Goal: Transaction & Acquisition: Purchase product/service

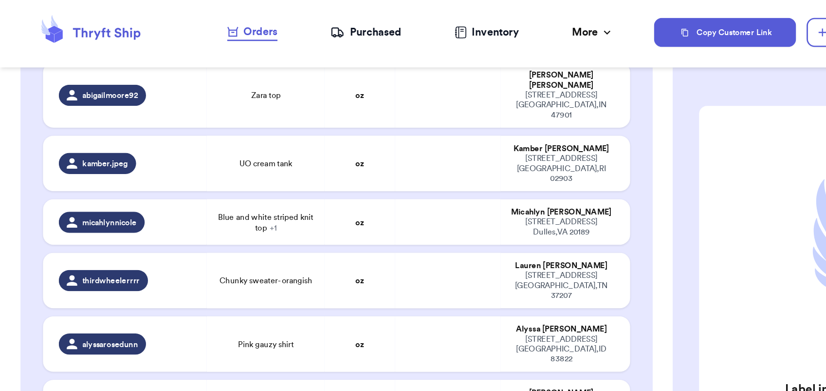
scroll to position [870, 0]
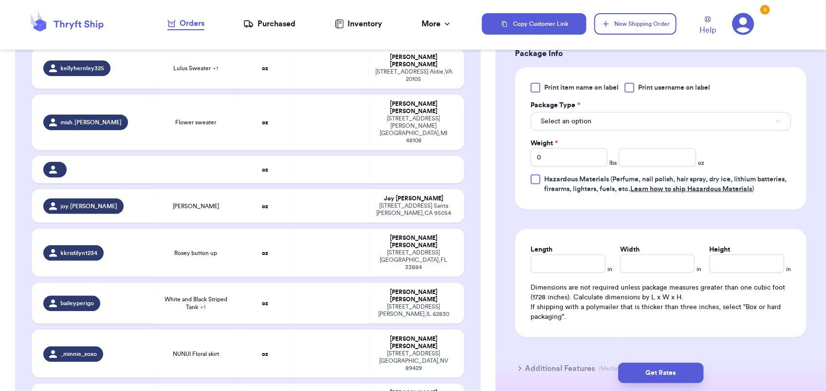
scroll to position [383, 0]
click at [605, 116] on button "Select an option" at bounding box center [661, 121] width 261 height 19
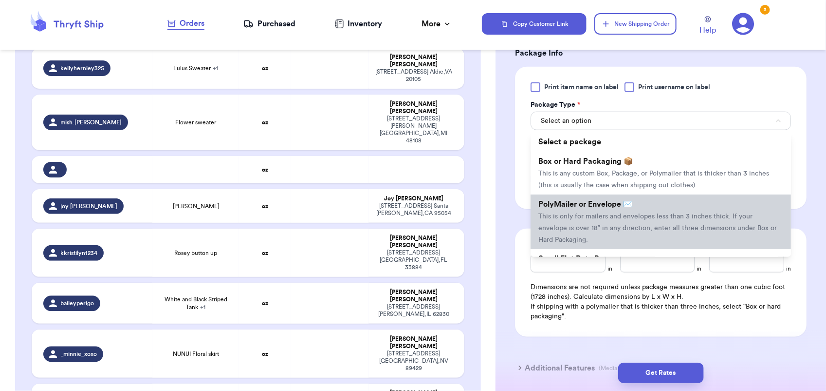
click at [603, 220] on li "PolyMailer or Envelope ✉️ This is only for mailers and envelopes less than 3 in…" at bounding box center [661, 221] width 261 height 55
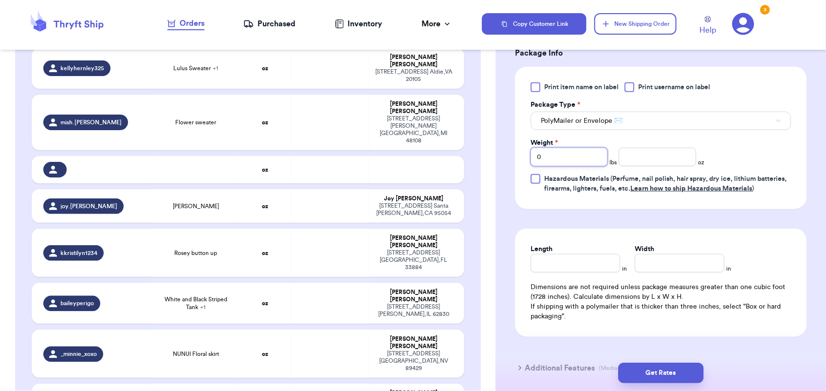
click at [556, 155] on input "0" at bounding box center [569, 157] width 77 height 19
type input "1"
type input "12"
click at [661, 371] on button "Get Rates" at bounding box center [662, 372] width 86 height 20
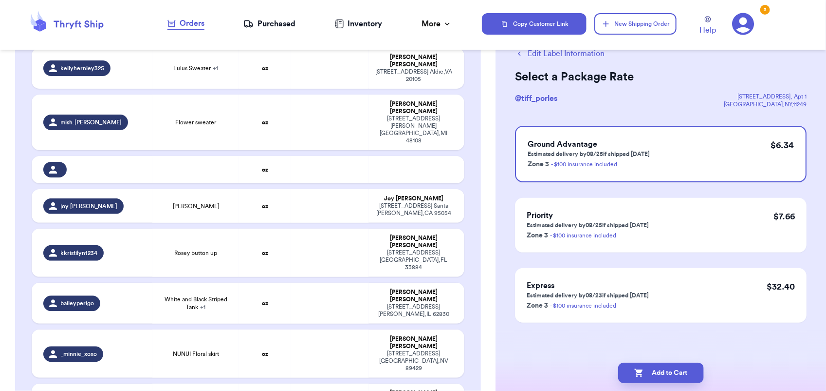
scroll to position [0, 0]
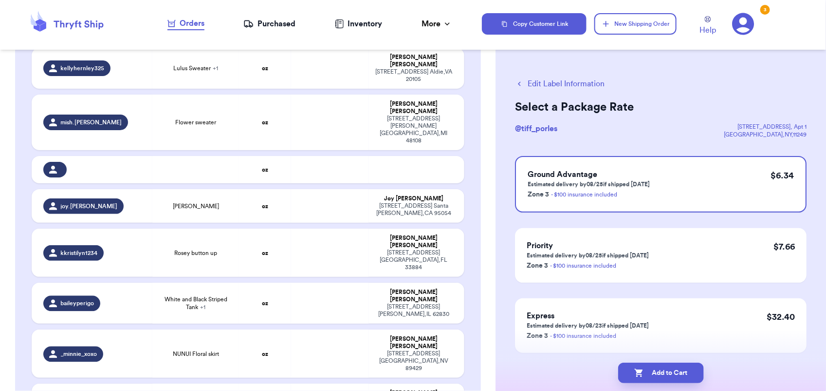
click at [661, 371] on button "Add to Cart" at bounding box center [662, 372] width 86 height 20
checkbox input "true"
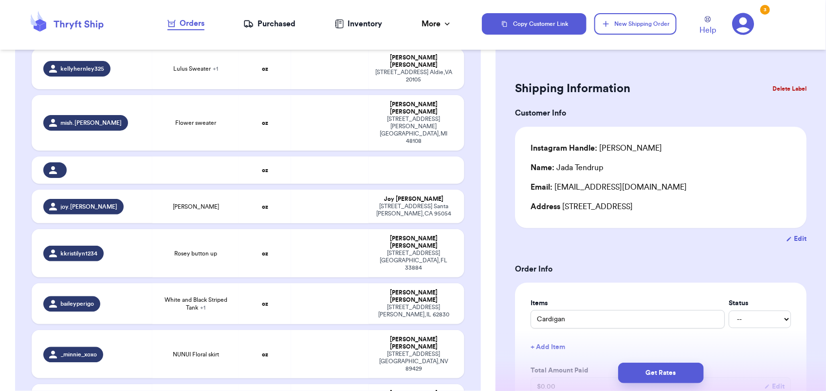
scroll to position [1309, 0]
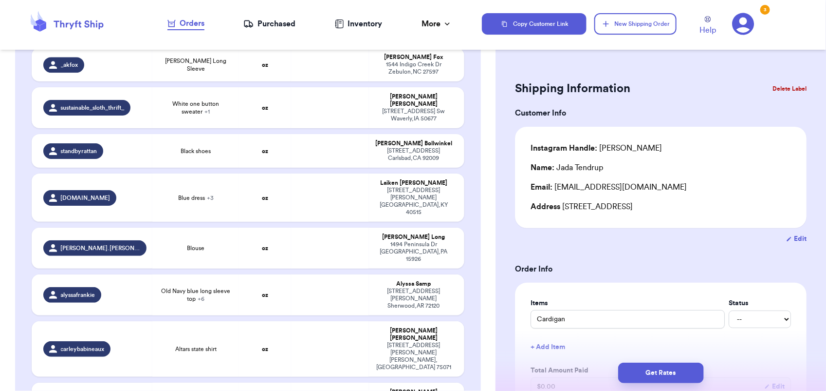
type input "Flower skirt"
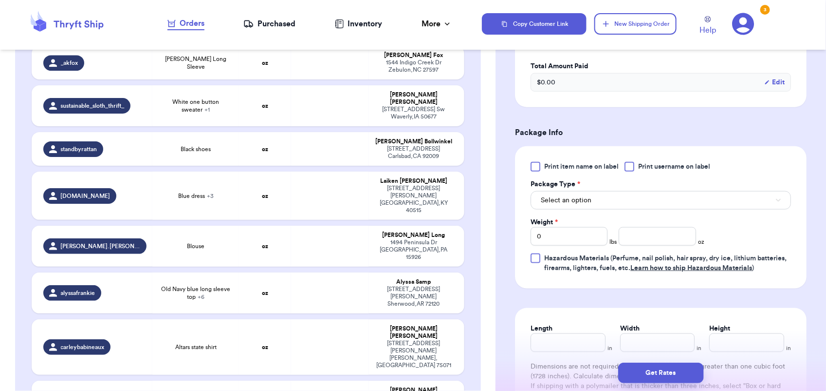
scroll to position [424, 0]
click at [576, 206] on button "Select an option" at bounding box center [661, 199] width 261 height 19
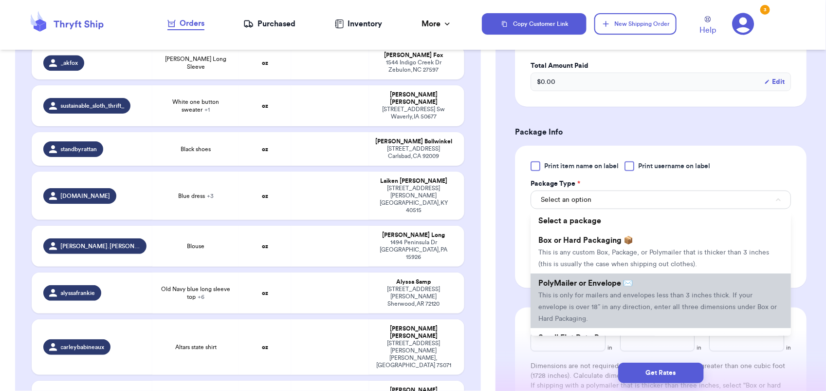
click at [592, 296] on span "This is only for mailers and envelopes less than 3 inches thick. If your envelo…" at bounding box center [658, 307] width 239 height 30
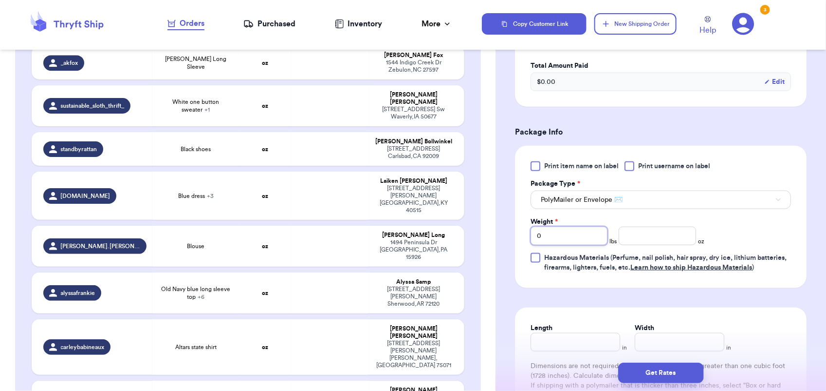
click at [548, 230] on input "0" at bounding box center [569, 235] width 77 height 19
type input "4"
type input "12"
click at [670, 366] on button "Get Rates" at bounding box center [662, 372] width 86 height 20
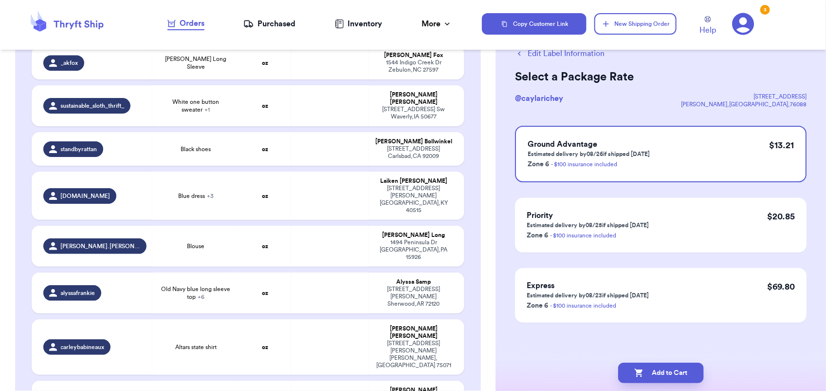
scroll to position [0, 0]
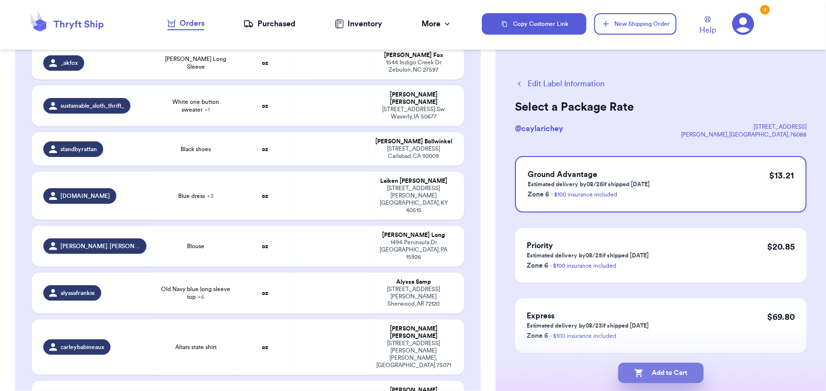
click at [668, 378] on button "Add to Cart" at bounding box center [662, 372] width 86 height 20
checkbox input "true"
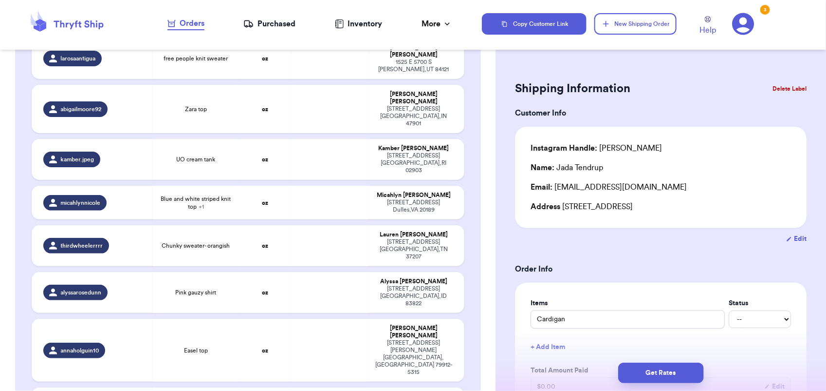
scroll to position [1106, 0]
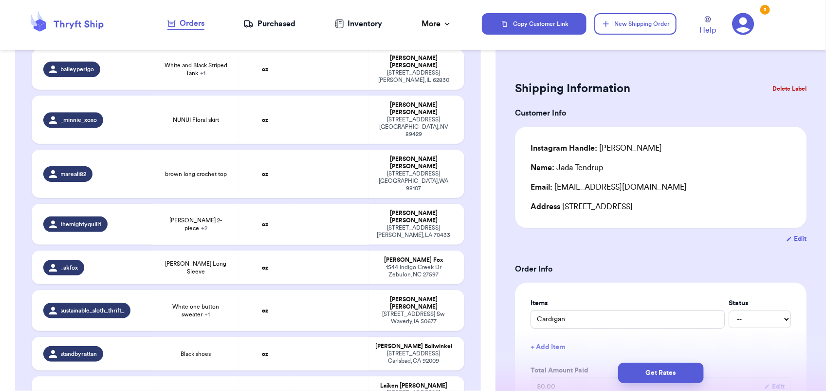
type input "Old Navy blue long sleeve top"
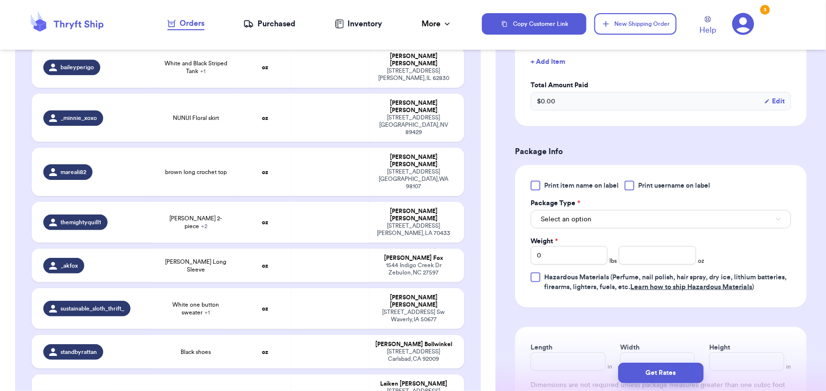
scroll to position [464, 0]
click at [576, 223] on span "Select an option" at bounding box center [566, 219] width 51 height 10
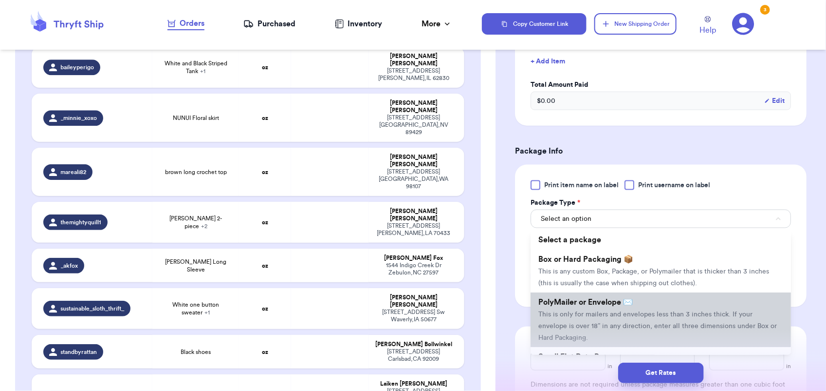
click at [600, 319] on li "PolyMailer or Envelope ✉️ This is only for mailers and envelopes less than 3 in…" at bounding box center [661, 319] width 261 height 55
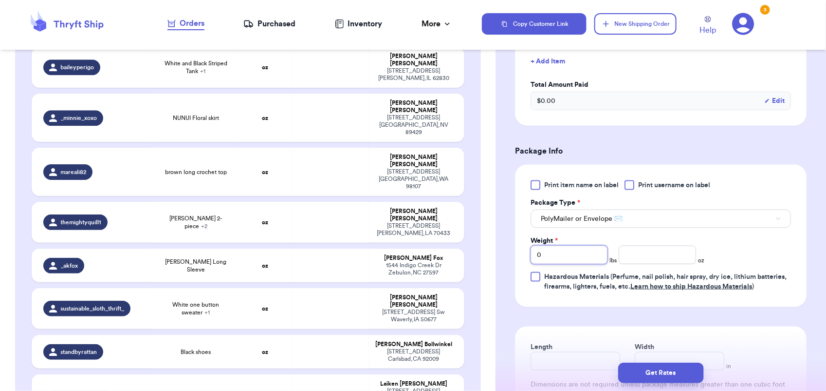
click at [549, 253] on input "0" at bounding box center [569, 254] width 77 height 19
type input "3"
type input "10"
click at [665, 378] on button "Get Rates" at bounding box center [662, 372] width 86 height 20
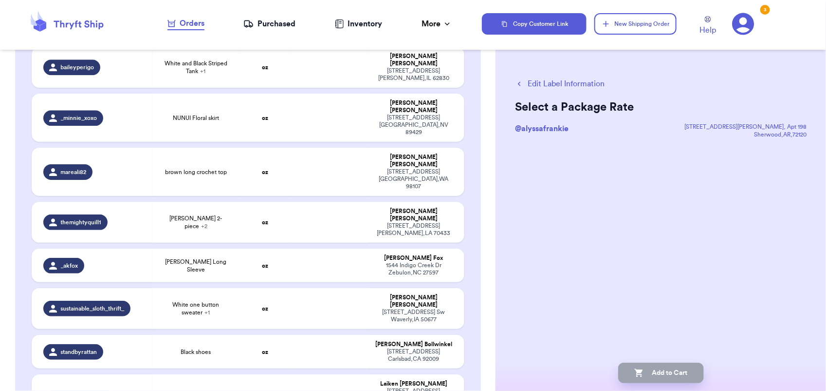
scroll to position [0, 0]
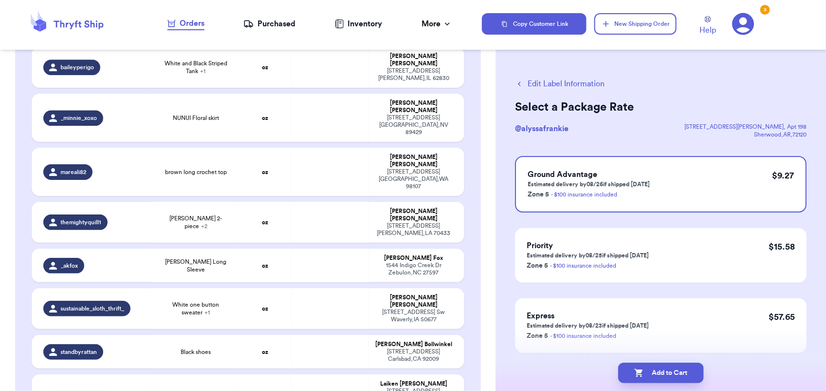
click at [665, 378] on button "Add to Cart" at bounding box center [662, 372] width 86 height 20
checkbox input "true"
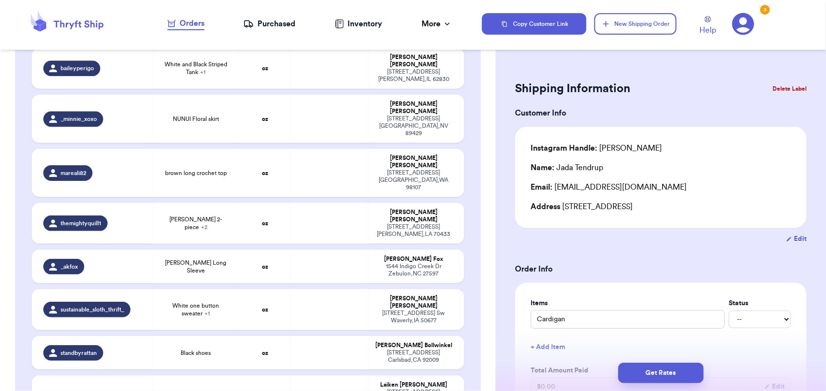
scroll to position [1340, 0]
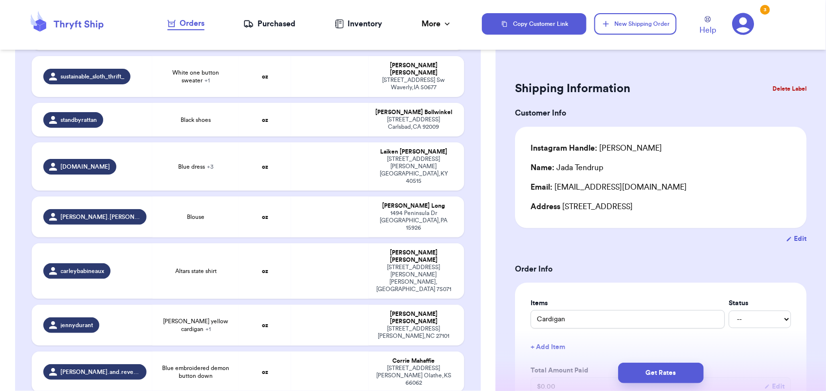
type input "Yellow dress"
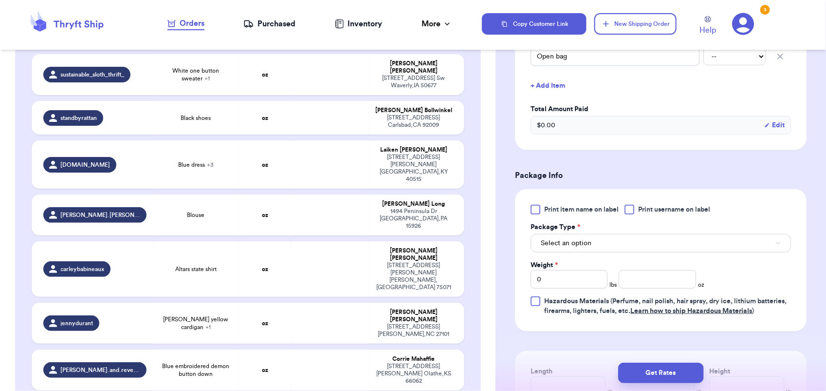
scroll to position [294, 0]
click at [582, 244] on span "Select an option" at bounding box center [566, 243] width 51 height 10
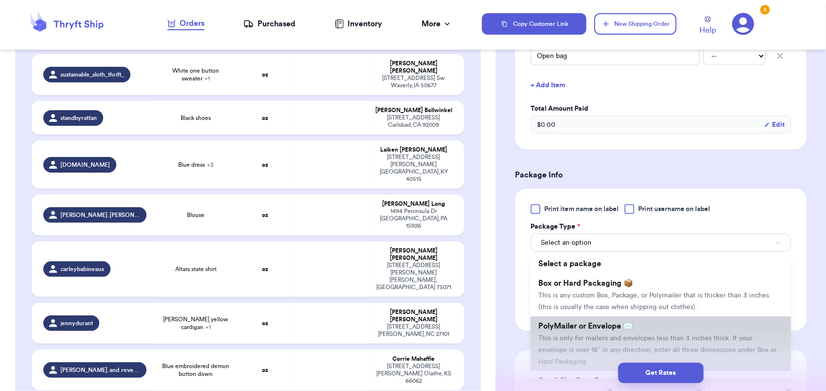
click at [605, 341] on li "PolyMailer or Envelope ✉️ This is only for mailers and envelopes less than 3 in…" at bounding box center [661, 343] width 261 height 55
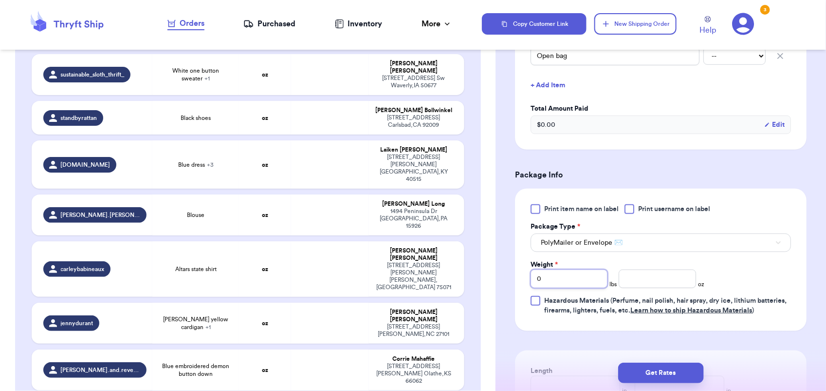
click at [554, 272] on input "0" at bounding box center [569, 278] width 77 height 19
type input "3"
type input "1"
click at [660, 373] on button "Get Rates" at bounding box center [662, 372] width 86 height 20
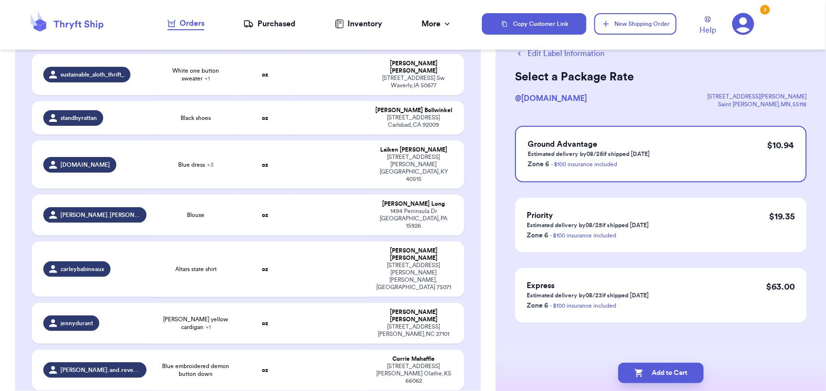
scroll to position [0, 0]
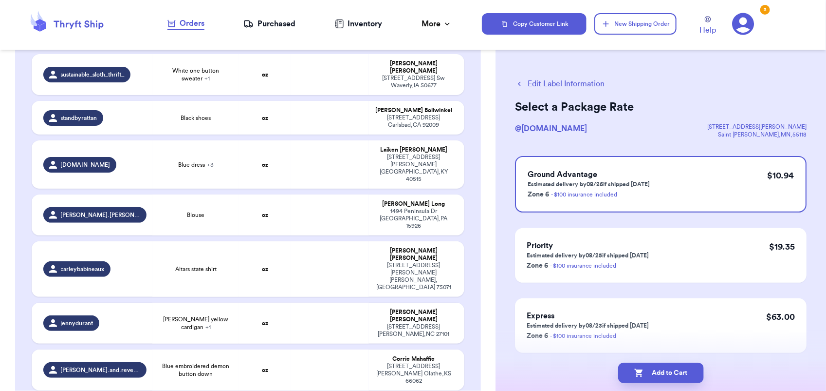
click at [660, 373] on button "Add to Cart" at bounding box center [662, 372] width 86 height 20
checkbox input "true"
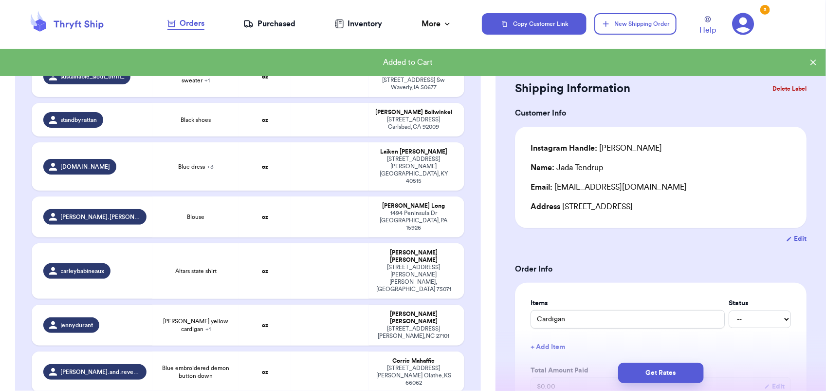
scroll to position [1341, 0]
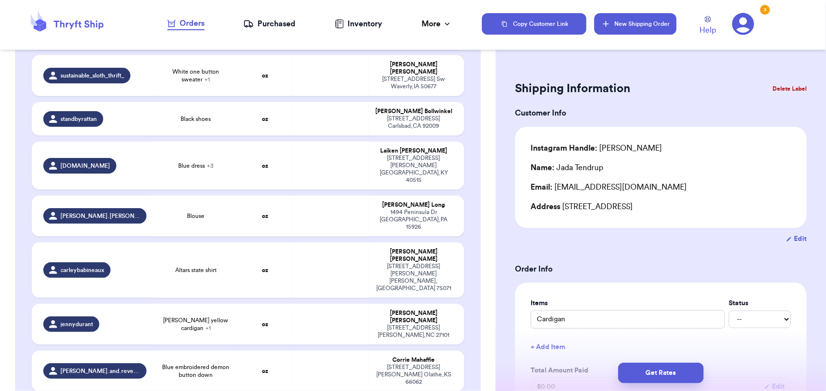
click at [631, 23] on button "New Shipping Order" at bounding box center [636, 23] width 82 height 21
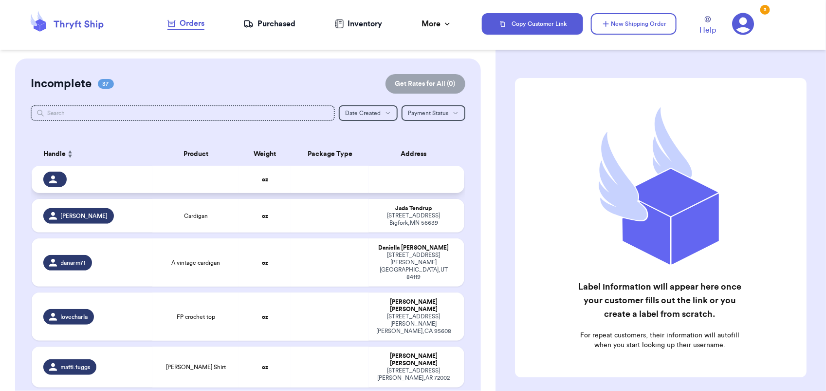
click at [361, 178] on td at bounding box center [330, 179] width 78 height 27
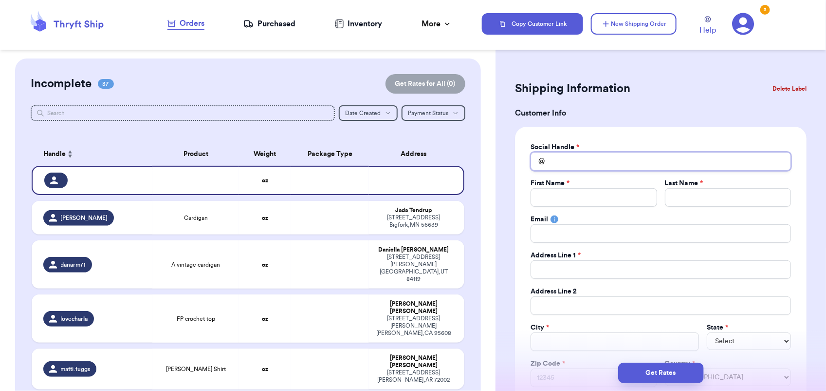
click at [584, 156] on input "Total Amount Paid" at bounding box center [661, 161] width 261 height 19
type input "m"
type input "mo"
type input "moo"
type input "[PERSON_NAME]"
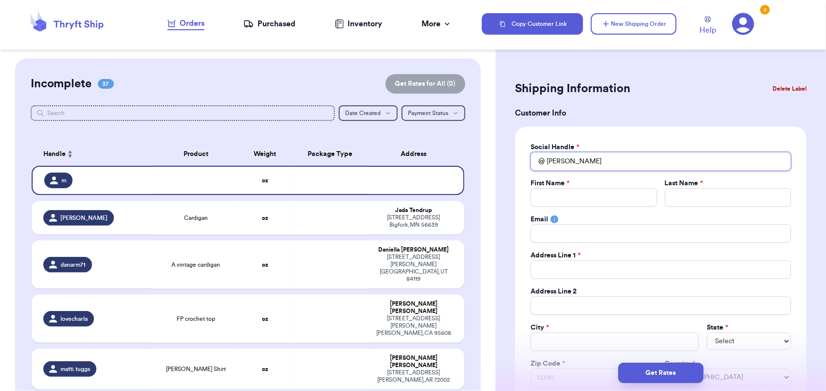
type input "moose"
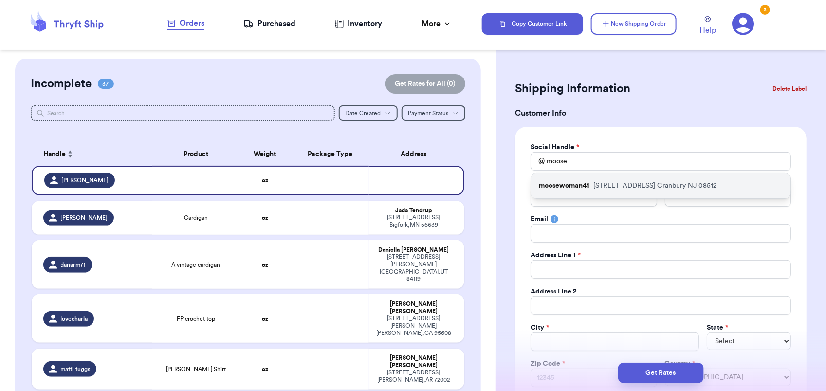
click at [600, 180] on div "moosewoman41 [STREET_ADDRESS]" at bounding box center [661, 185] width 260 height 25
type input "moosewoman41"
type input "Juliet"
type input "Moussa"
type input "missiandjacob@hotmail.com"
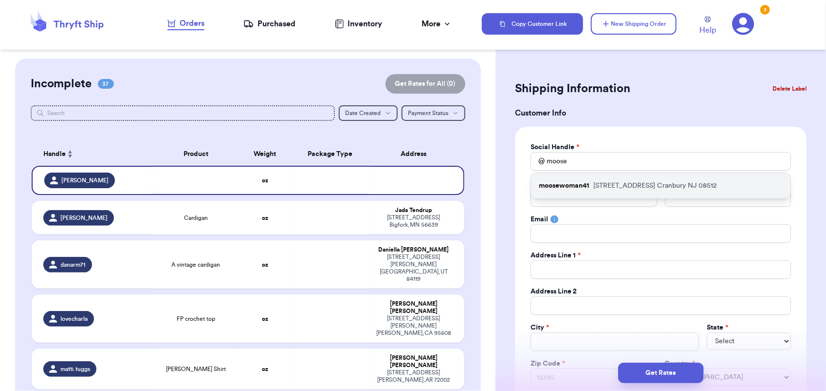
type input "9 Stockton Drive"
type input "Cranbury"
select select "NJ"
type input "08512"
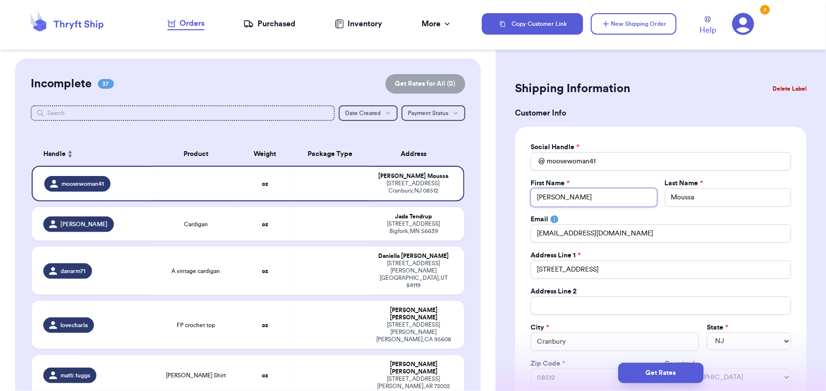
click at [569, 197] on input "Juliet" at bounding box center [594, 197] width 126 height 19
type input "Julie"
type input "Juli"
type input "Jul"
type input "Ju"
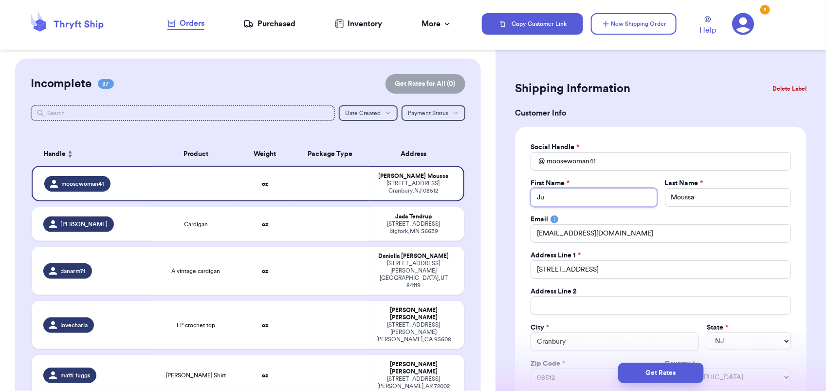
type input "J"
type input "M"
type input "Mi"
type input "Mis"
type input "Miss"
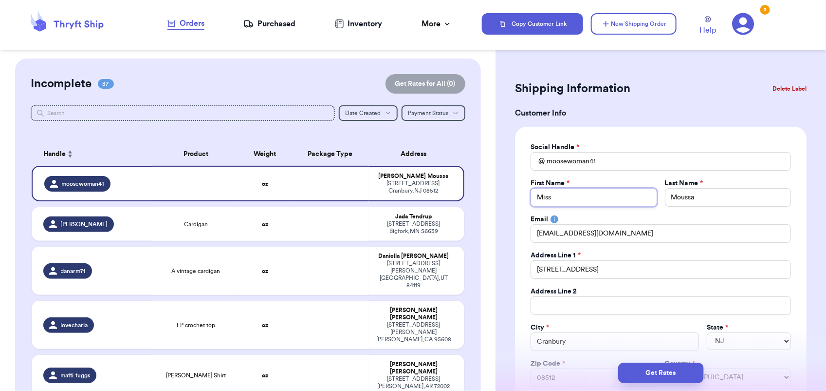
type input "Missi"
click at [702, 156] on input "moosewoman41" at bounding box center [661, 161] width 261 height 19
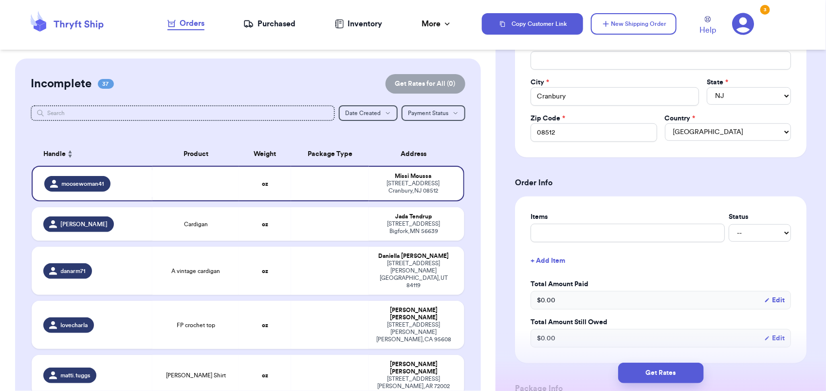
scroll to position [246, 0]
click at [580, 239] on input "text" at bounding box center [628, 232] width 194 height 19
click at [624, 261] on button "+ Add Item" at bounding box center [661, 259] width 268 height 21
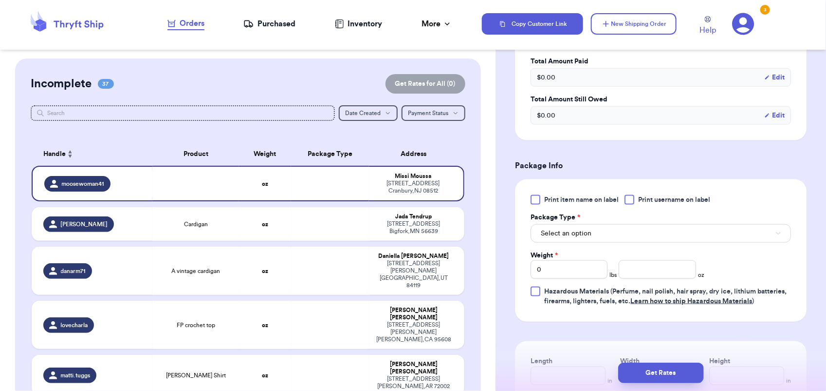
scroll to position [500, 0]
click at [609, 228] on button "Select an option" at bounding box center [661, 233] width 261 height 19
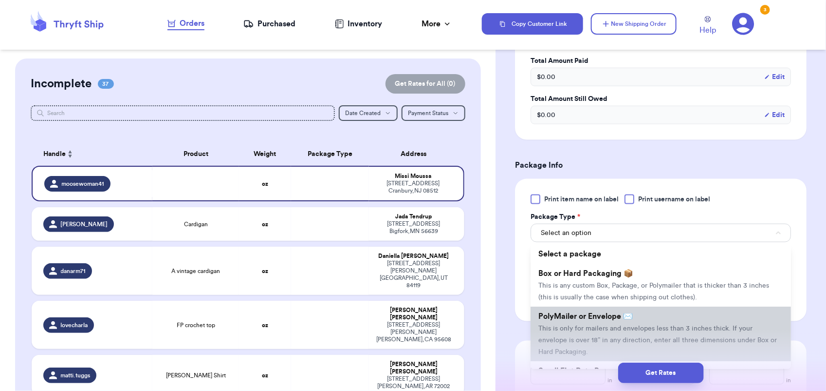
click at [597, 335] on li "PolyMailer or Envelope ✉️ This is only for mailers and envelopes less than 3 in…" at bounding box center [661, 333] width 261 height 55
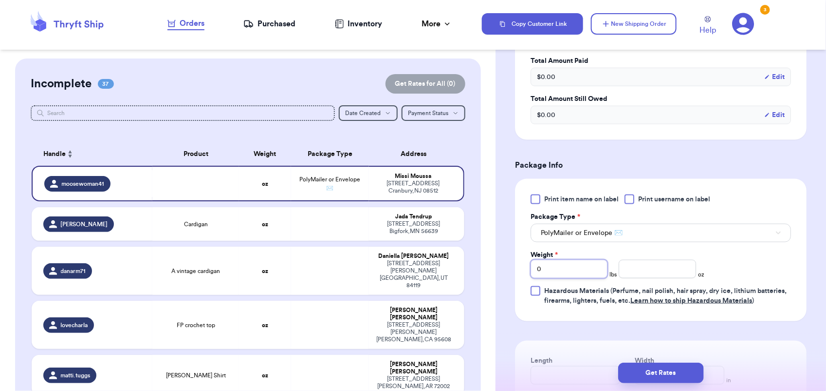
click at [551, 261] on input "0" at bounding box center [569, 269] width 77 height 19
click at [551, 269] on input "Weight *" at bounding box center [569, 269] width 77 height 19
type input "1"
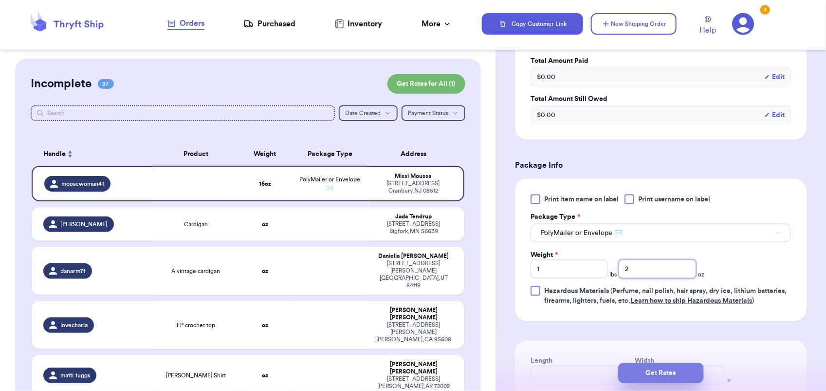
type input "2"
click at [684, 375] on button "Get Rates" at bounding box center [662, 372] width 86 height 20
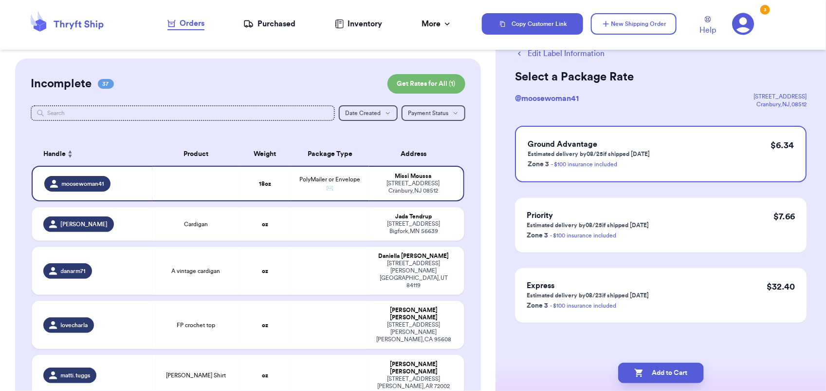
scroll to position [0, 0]
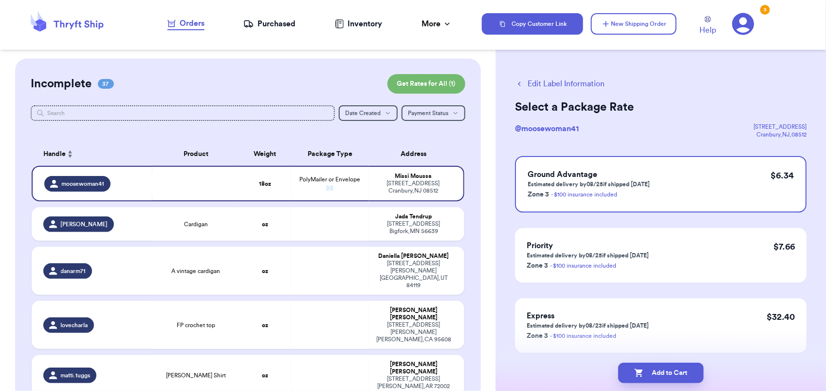
click at [684, 375] on button "Add to Cart" at bounding box center [662, 372] width 86 height 20
checkbox input "true"
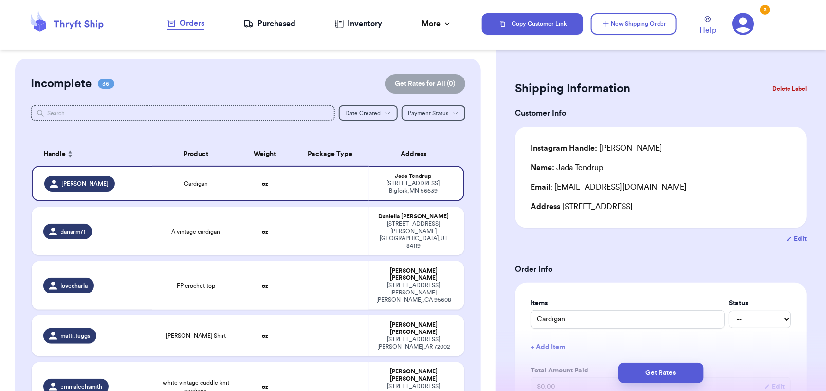
scroll to position [872, 0]
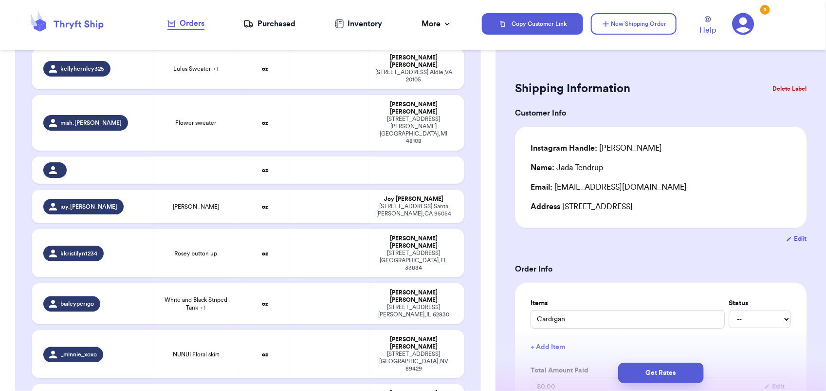
type input "[PERSON_NAME] 2-piece"
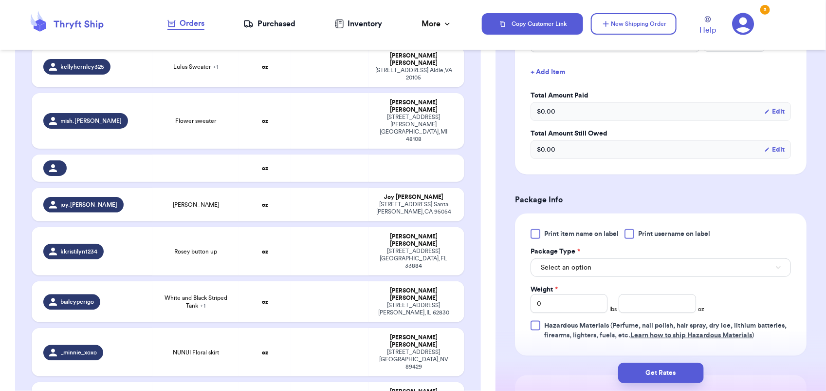
scroll to position [353, 0]
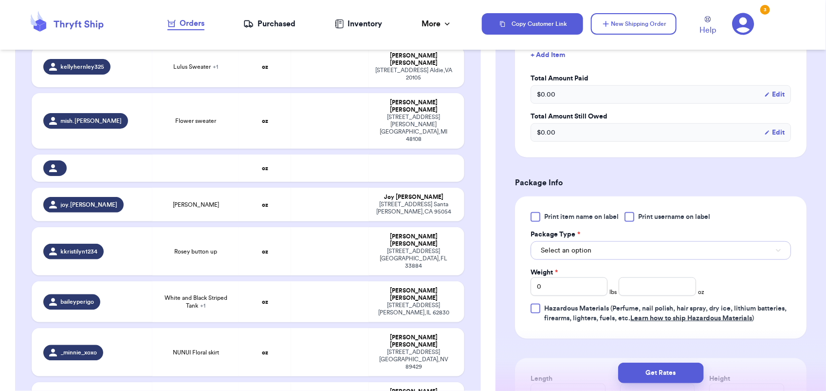
click at [581, 246] on span "Select an option" at bounding box center [566, 250] width 51 height 10
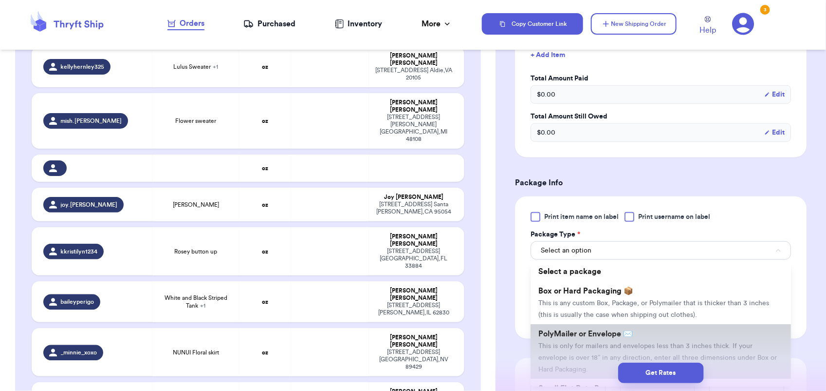
click at [581, 345] on span "This is only for mailers and envelopes less than 3 inches thick. If your envelo…" at bounding box center [658, 357] width 239 height 30
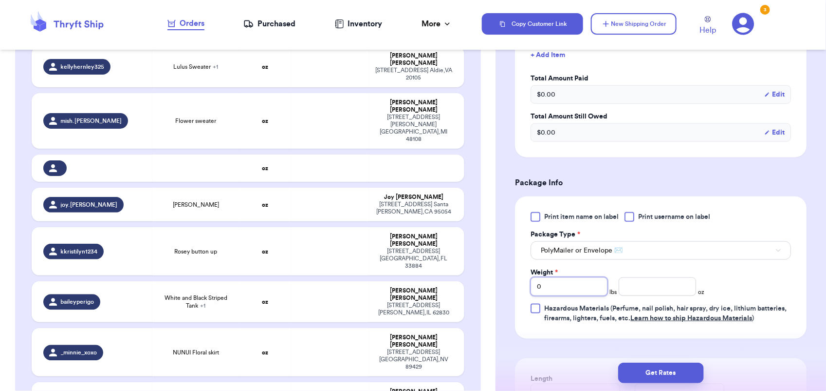
click at [574, 282] on input "0" at bounding box center [569, 286] width 77 height 19
type input "1"
type input "10"
click at [635, 365] on button "Get Rates" at bounding box center [662, 372] width 86 height 20
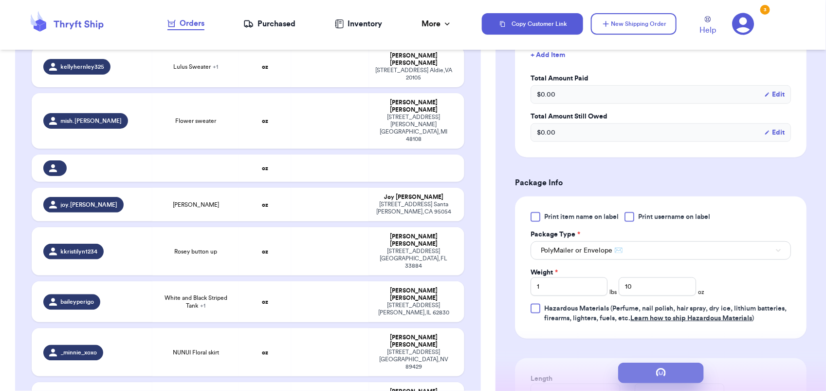
scroll to position [0, 0]
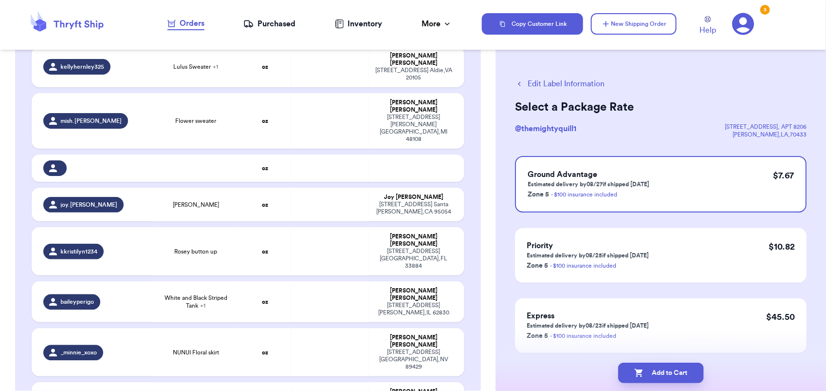
click at [635, 365] on button "Add to Cart" at bounding box center [662, 372] width 86 height 20
checkbox input "true"
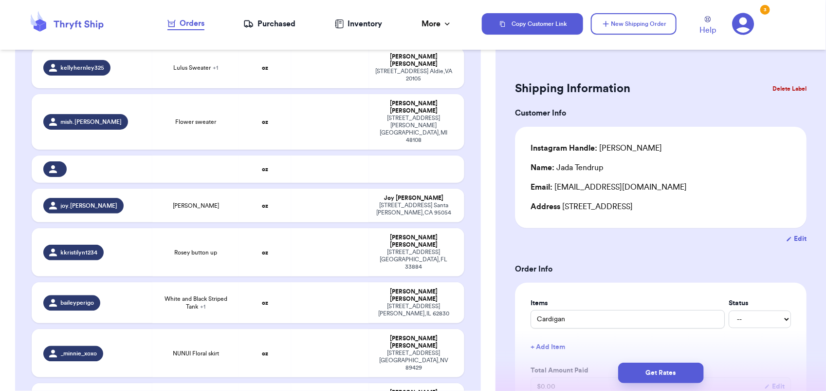
scroll to position [1262, 0]
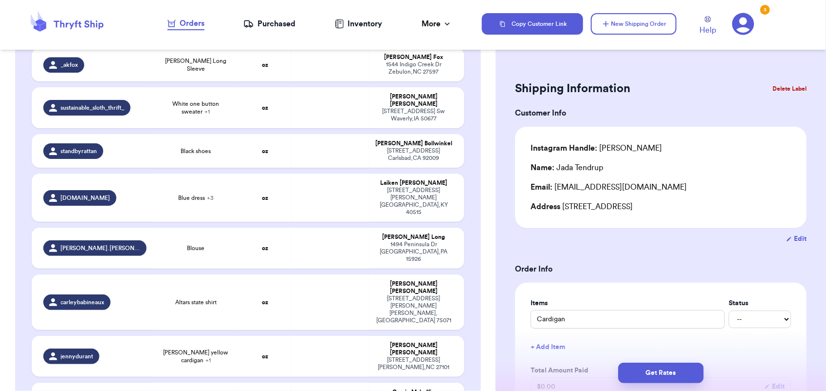
type input "Velvet by [PERSON_NAME] Striped Cardigan"
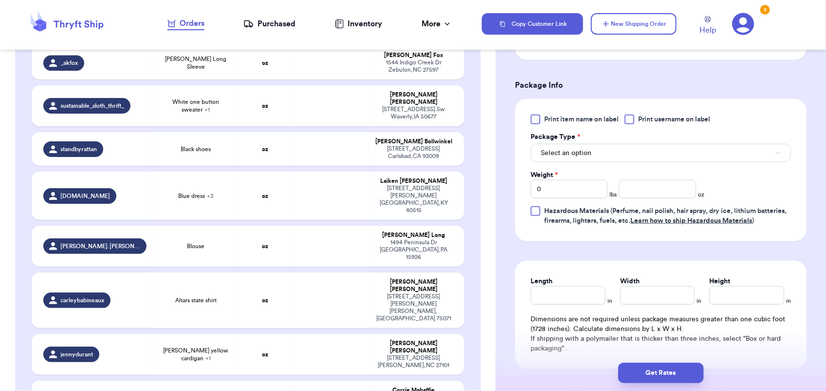
scroll to position [452, 0]
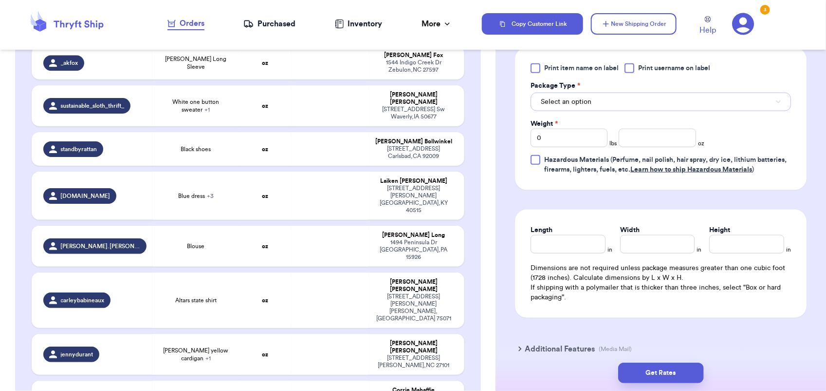
click at [588, 96] on button "Select an option" at bounding box center [661, 102] width 261 height 19
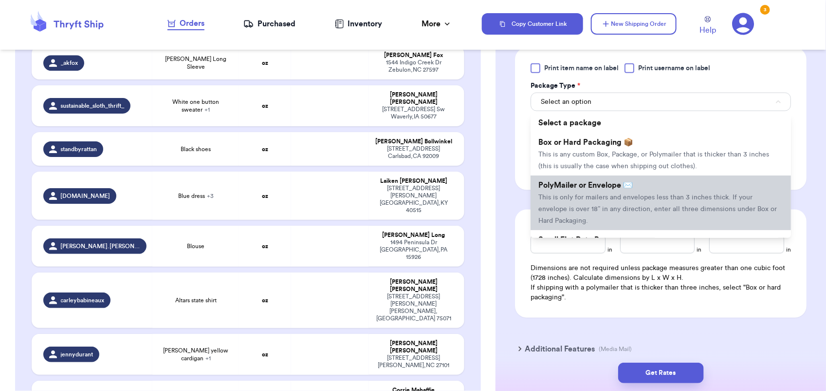
click at [590, 181] on li "PolyMailer or Envelope ✉️ This is only for mailers and envelopes less than 3 in…" at bounding box center [661, 202] width 261 height 55
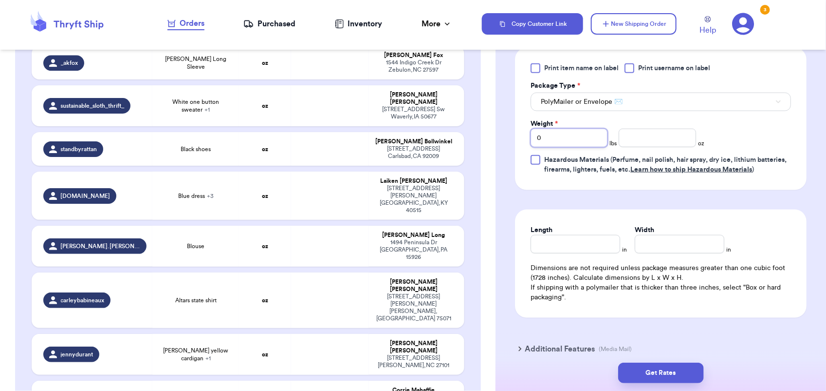
click at [551, 133] on input "0" at bounding box center [569, 138] width 77 height 19
type input "1"
type input "2"
click at [686, 369] on button "Get Rates" at bounding box center [662, 372] width 86 height 20
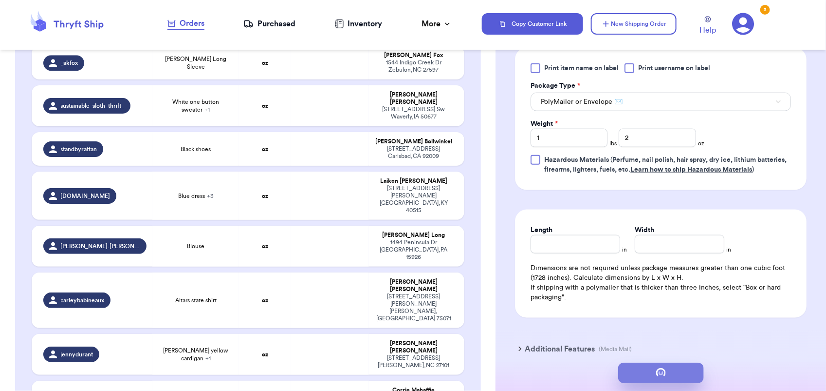
scroll to position [0, 0]
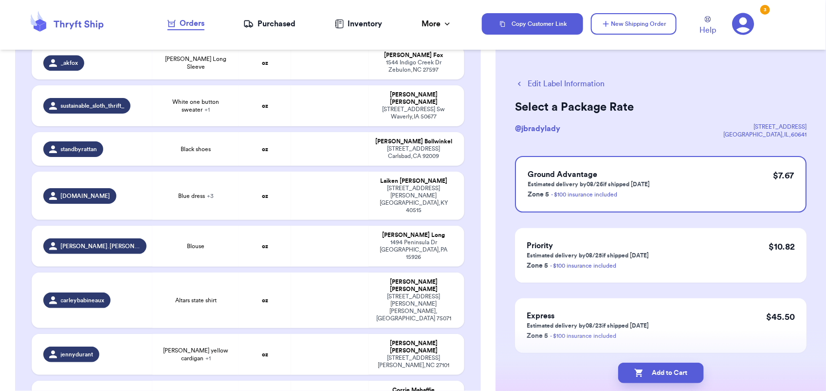
click at [686, 369] on button "Add to Cart" at bounding box center [662, 372] width 86 height 20
checkbox input "true"
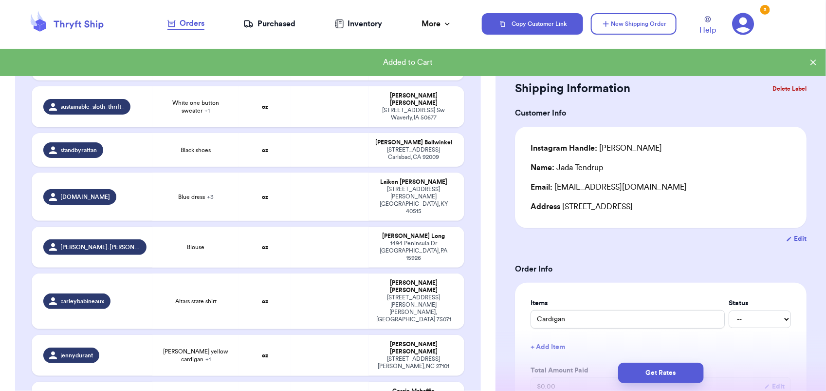
click at [686, 369] on button "Get Rates" at bounding box center [662, 372] width 86 height 20
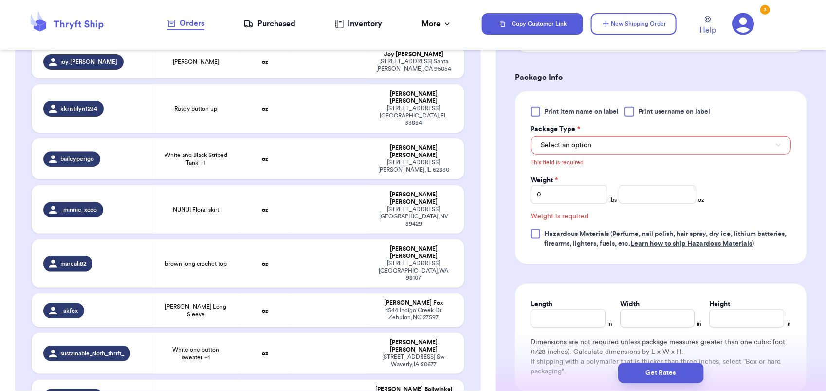
scroll to position [1016, 0]
type input "[PERSON_NAME] yellow cardigan"
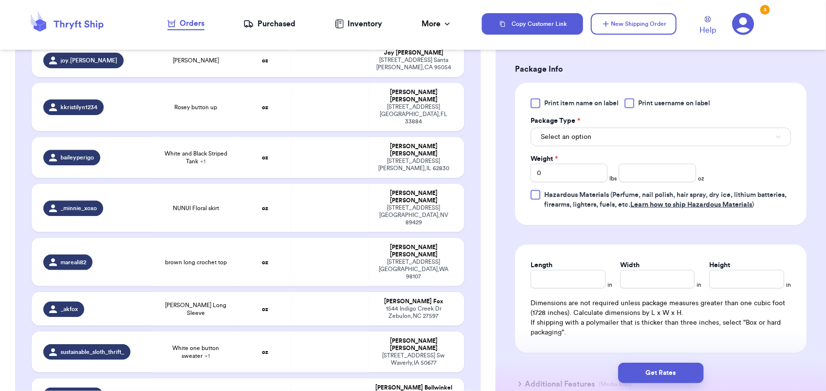
scroll to position [436, 0]
click at [605, 140] on button "Select an option" at bounding box center [661, 138] width 261 height 19
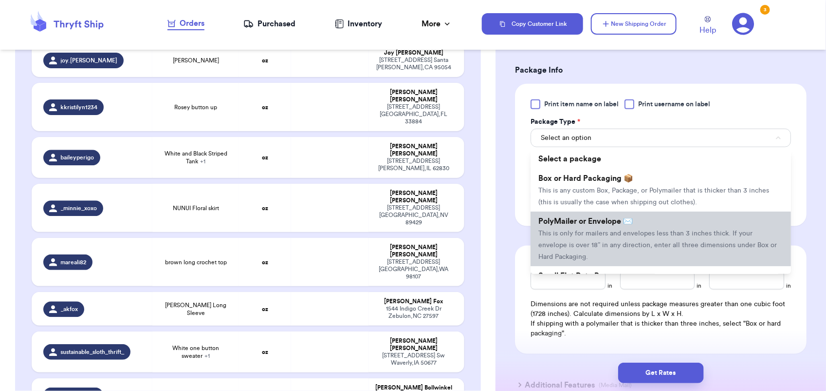
click at [602, 234] on span "This is only for mailers and envelopes less than 3 inches thick. If your envelo…" at bounding box center [658, 245] width 239 height 30
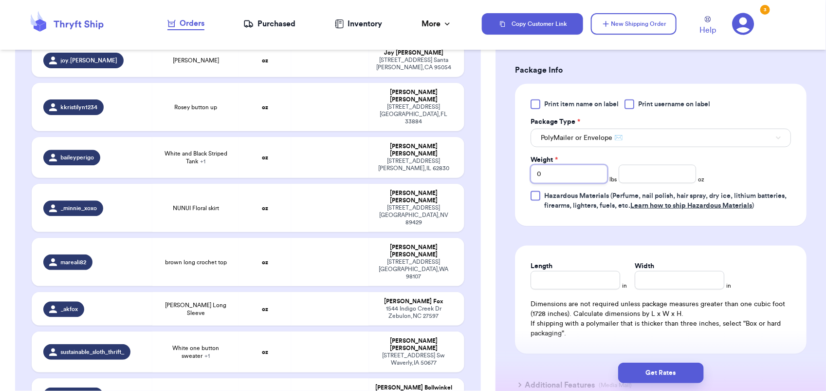
click at [572, 173] on input "0" at bounding box center [569, 174] width 77 height 19
click at [572, 173] on input "Weight *" at bounding box center [569, 174] width 77 height 19
type input "1"
type input "4"
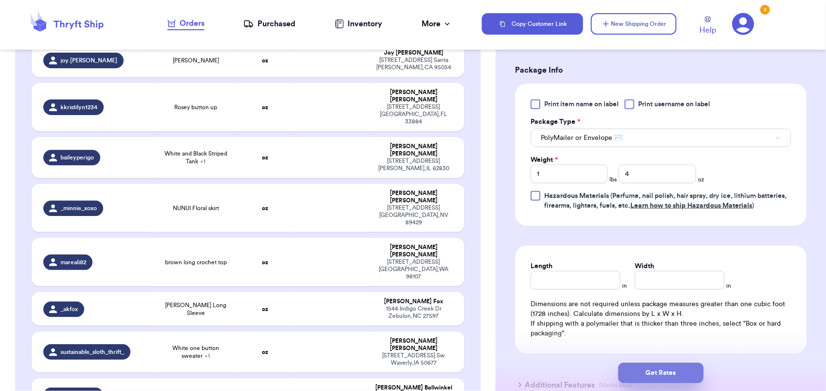
click at [680, 371] on button "Get Rates" at bounding box center [662, 372] width 86 height 20
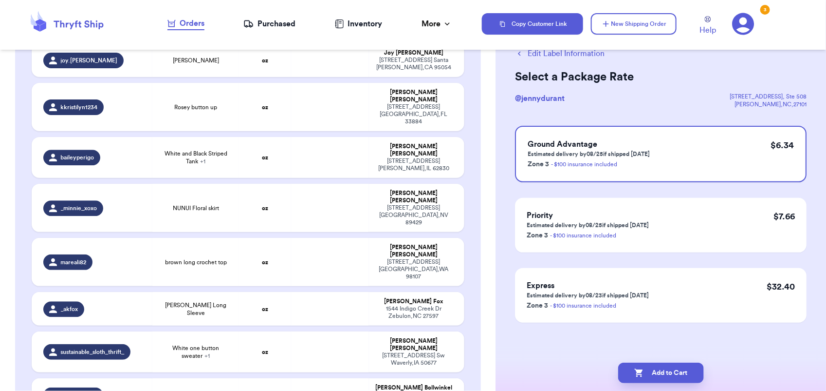
scroll to position [0, 0]
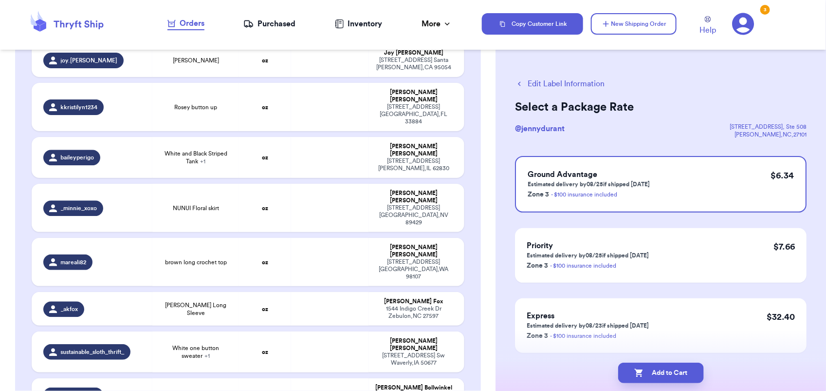
click at [680, 371] on button "Add to Cart" at bounding box center [662, 372] width 86 height 20
checkbox input "true"
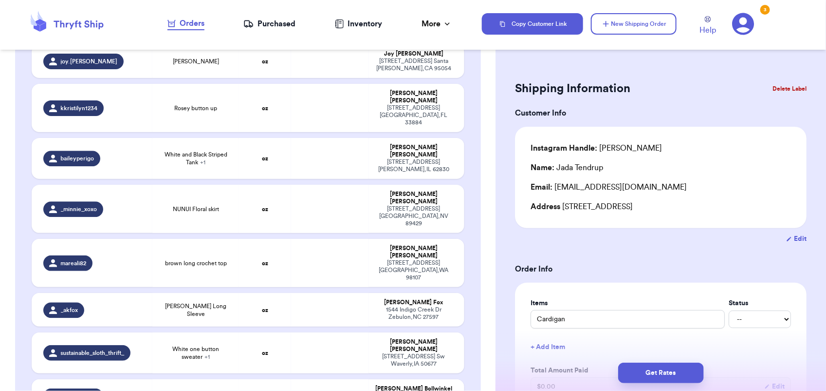
type input "Grade & Gather Cream Sweater L"
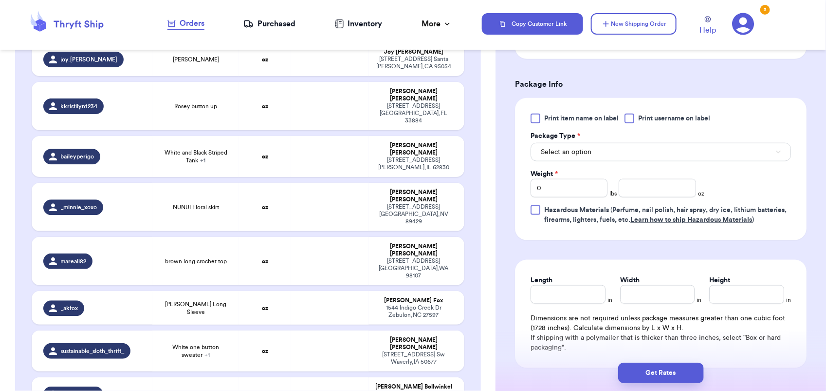
scroll to position [423, 0]
click at [593, 152] on button "Select an option" at bounding box center [661, 151] width 261 height 19
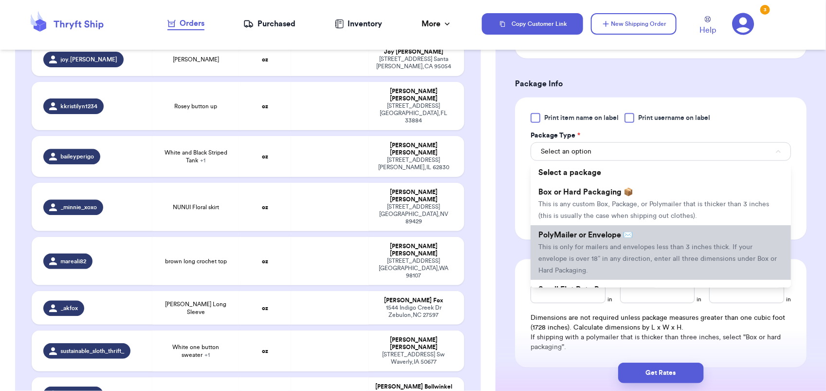
click at [583, 256] on span "This is only for mailers and envelopes less than 3 inches thick. If your envelo…" at bounding box center [658, 259] width 239 height 30
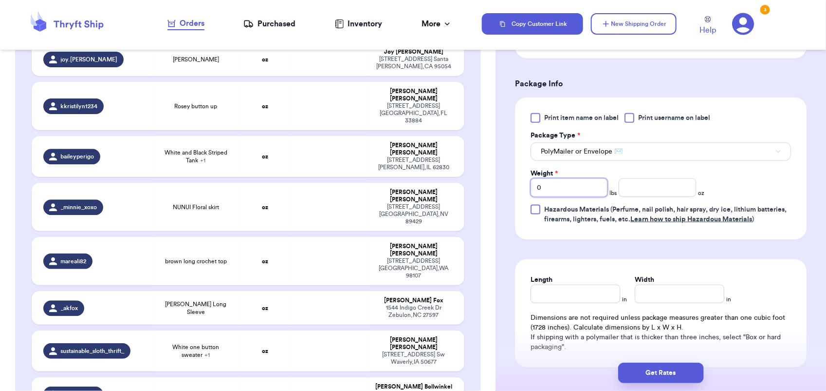
click at [554, 189] on input "0" at bounding box center [569, 187] width 77 height 19
type input "1"
type input "5"
click at [668, 370] on button "Get Rates" at bounding box center [662, 372] width 86 height 20
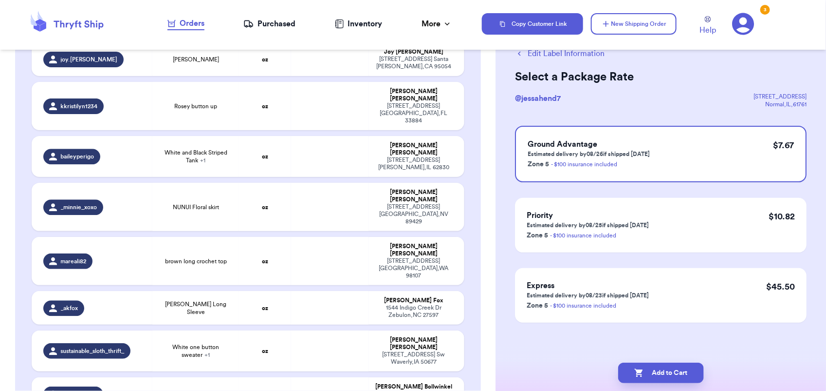
scroll to position [0, 0]
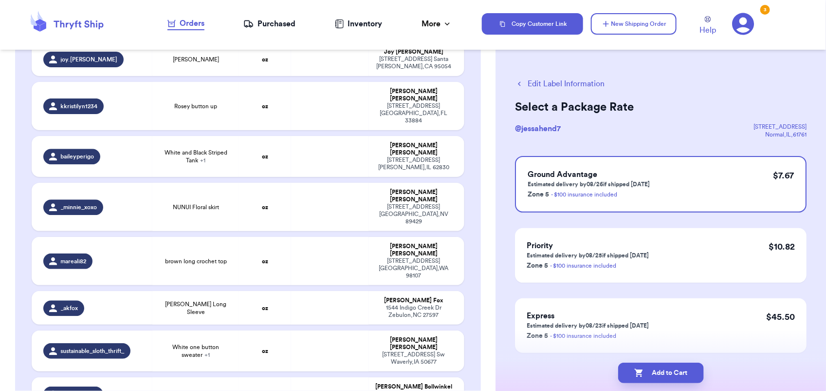
click at [668, 370] on button "Add to Cart" at bounding box center [662, 372] width 86 height 20
checkbox input "true"
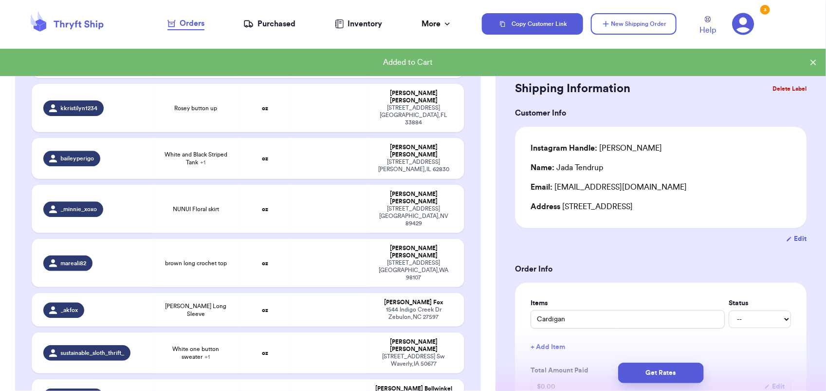
scroll to position [1018, 0]
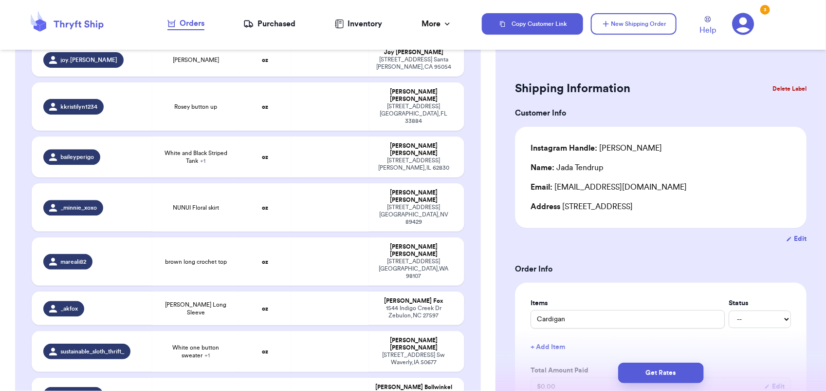
type input "Blue embroidered demon button down"
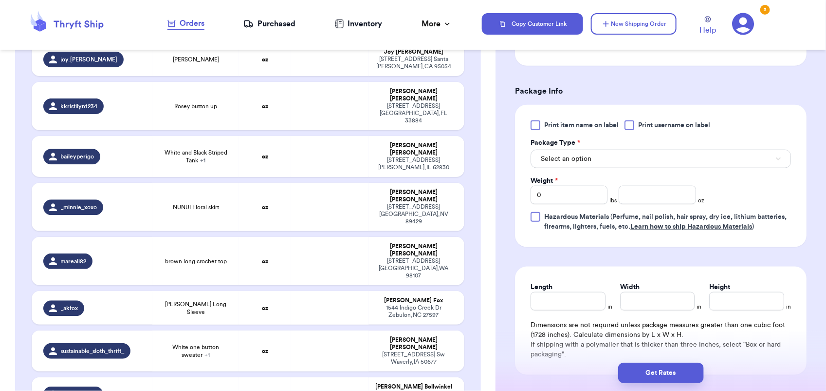
scroll to position [394, 0]
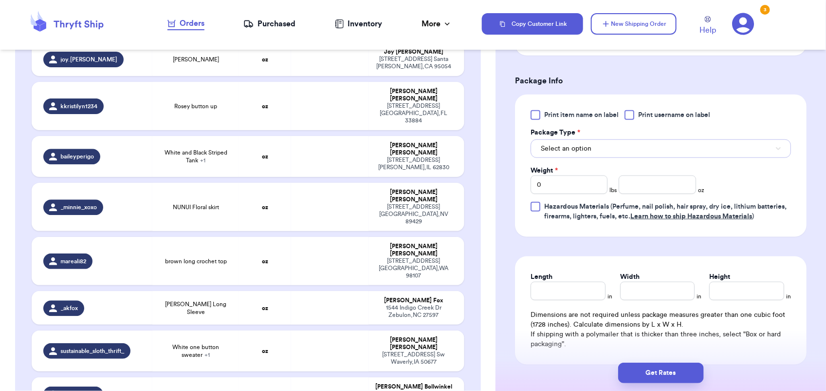
click at [610, 150] on button "Select an option" at bounding box center [661, 148] width 261 height 19
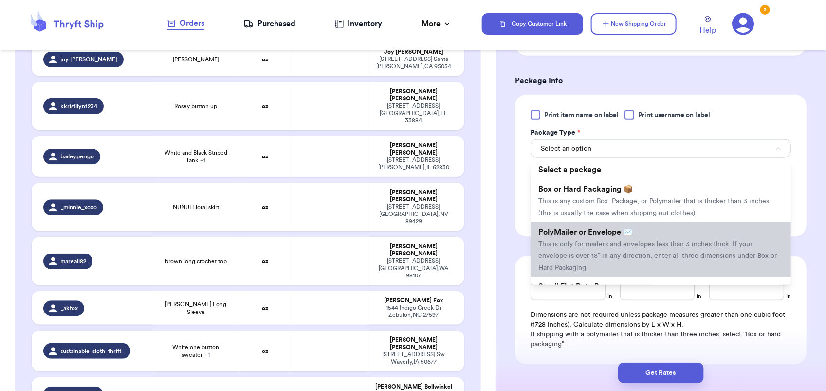
click at [617, 234] on span "PolyMailer or Envelope ✉️" at bounding box center [586, 232] width 94 height 8
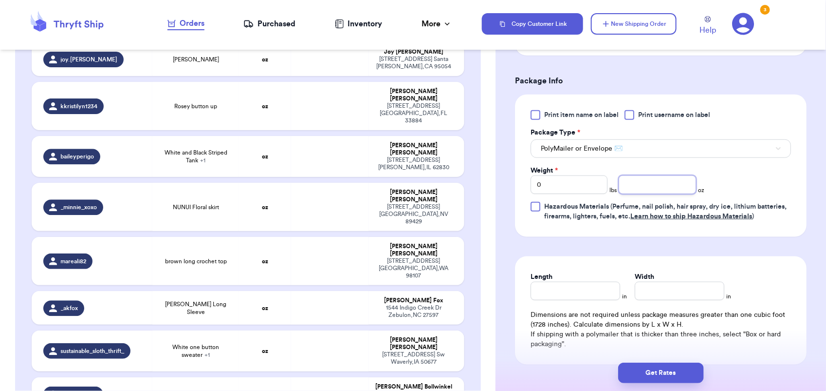
click at [657, 176] on input "number" at bounding box center [657, 184] width 77 height 19
type input "10"
click at [660, 368] on button "Get Rates" at bounding box center [662, 372] width 86 height 20
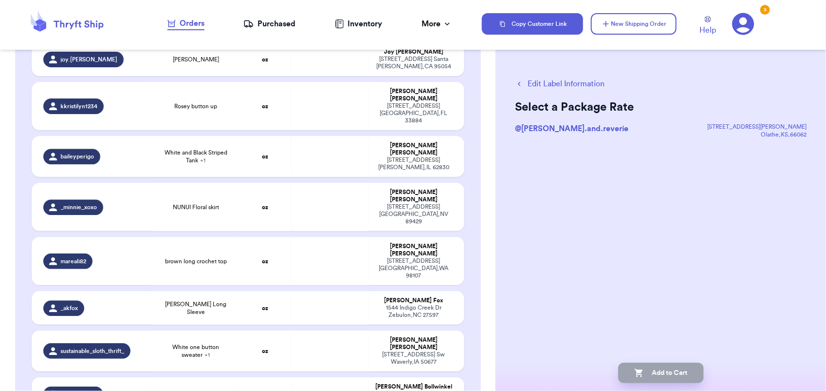
scroll to position [0, 0]
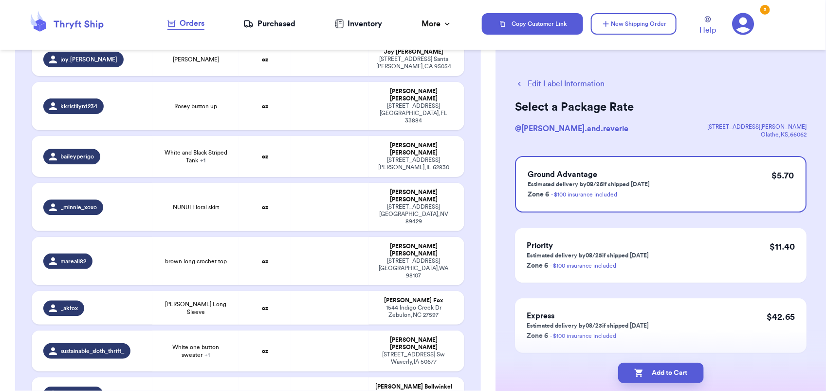
click at [660, 368] on button "Add to Cart" at bounding box center [662, 372] width 86 height 20
checkbox input "true"
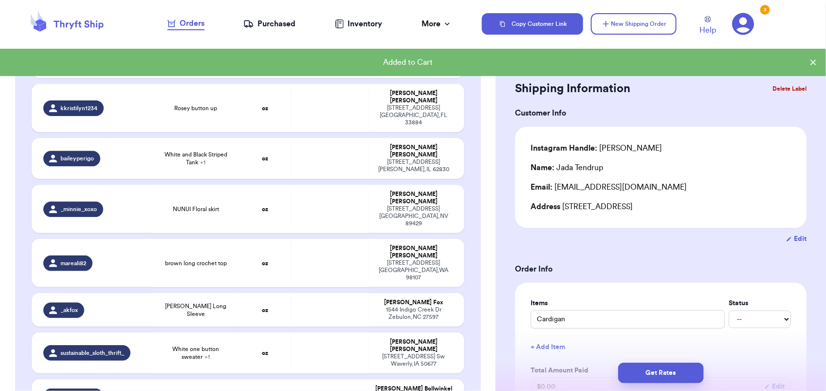
scroll to position [1018, 0]
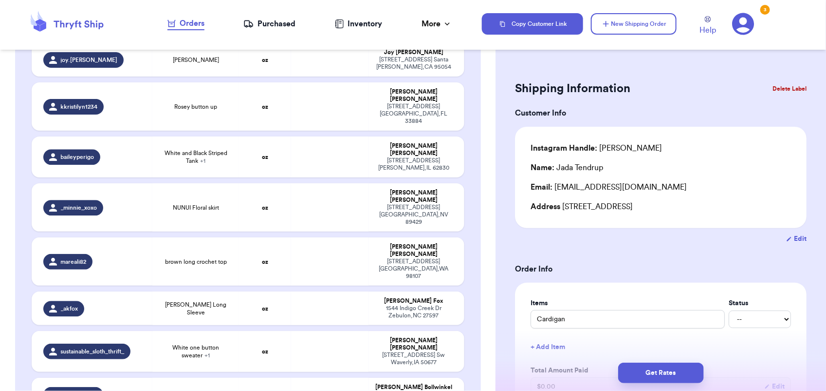
type input "[PERSON_NAME] short sleeve"
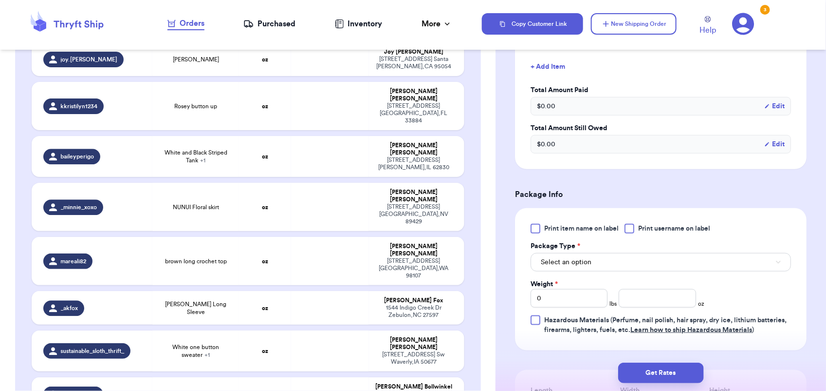
scroll to position [313, 0]
click at [576, 264] on span "Select an option" at bounding box center [566, 262] width 51 height 10
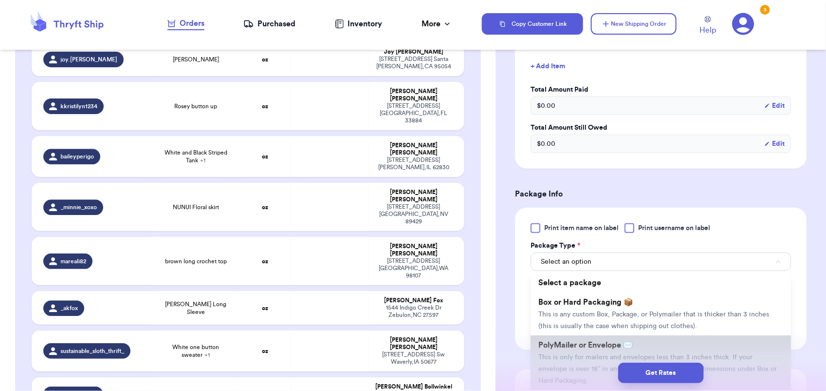
click at [567, 346] on span "PolyMailer or Envelope ✉️" at bounding box center [586, 345] width 94 height 8
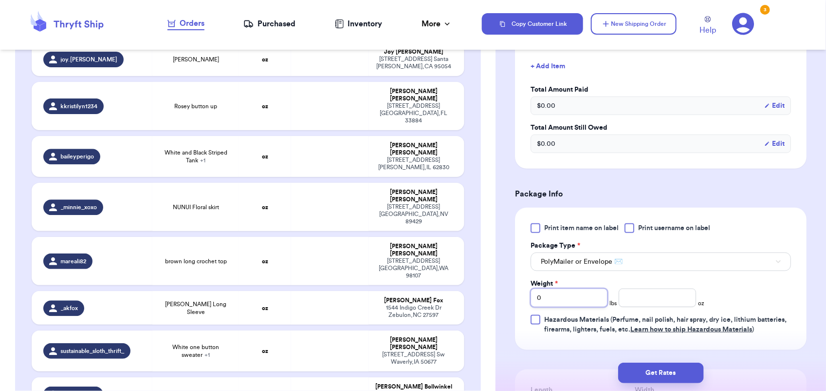
click at [548, 305] on input "0" at bounding box center [569, 297] width 77 height 19
type input "1"
type input "7"
click at [653, 364] on button "Get Rates" at bounding box center [662, 372] width 86 height 20
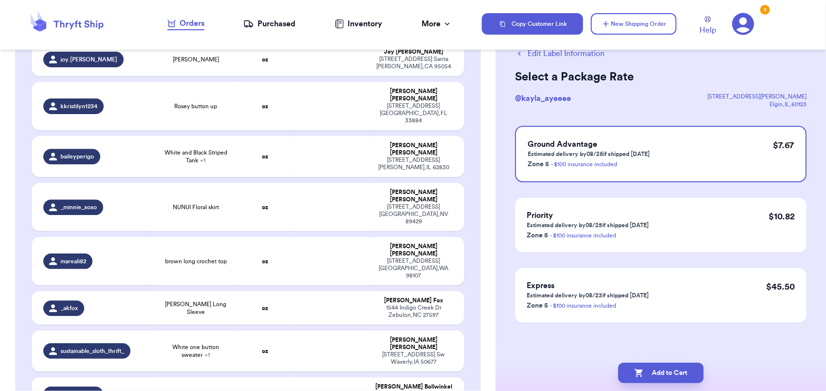
scroll to position [0, 0]
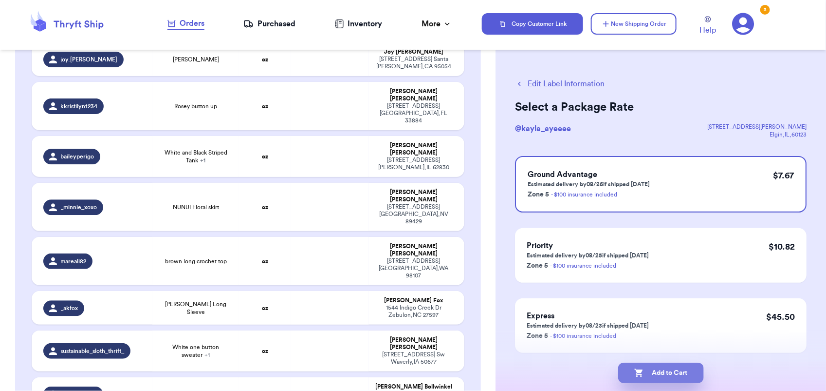
click at [660, 375] on button "Add to Cart" at bounding box center [662, 372] width 86 height 20
checkbox input "true"
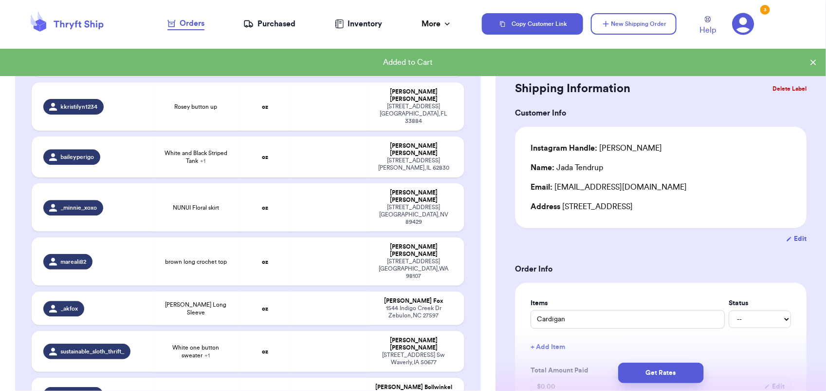
click at [660, 375] on button "Get Rates" at bounding box center [662, 372] width 86 height 20
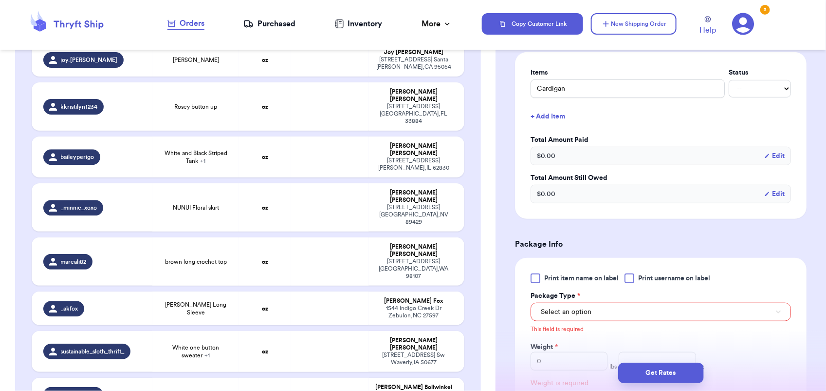
scroll to position [397, 0]
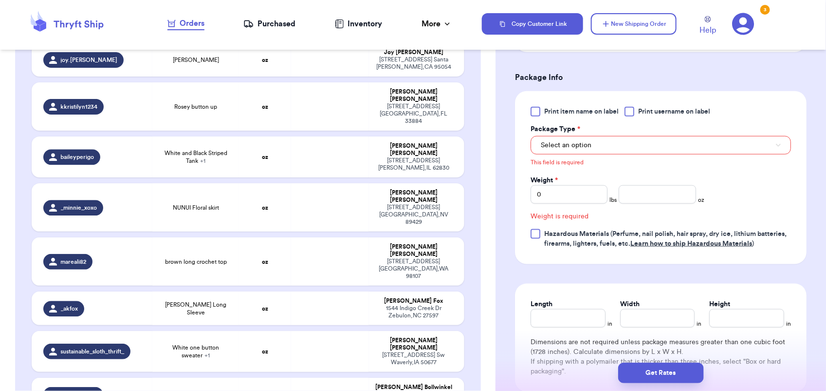
type input "Altars state shirt"
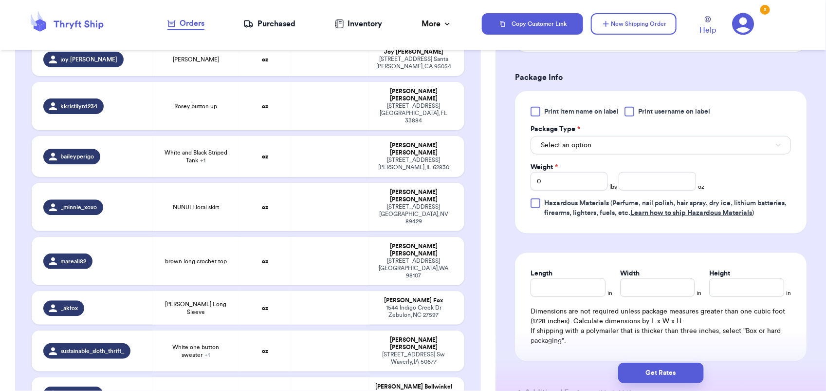
scroll to position [497, 0]
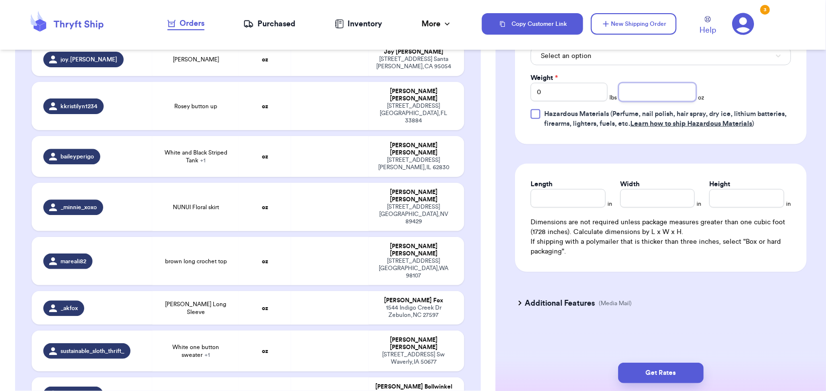
click at [635, 83] on input "number" at bounding box center [657, 92] width 77 height 19
type input "10"
click at [658, 368] on button "Get Rates" at bounding box center [662, 372] width 86 height 20
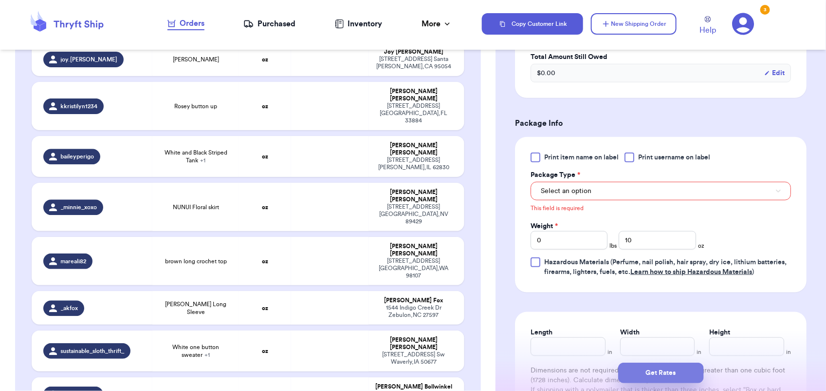
scroll to position [348, 0]
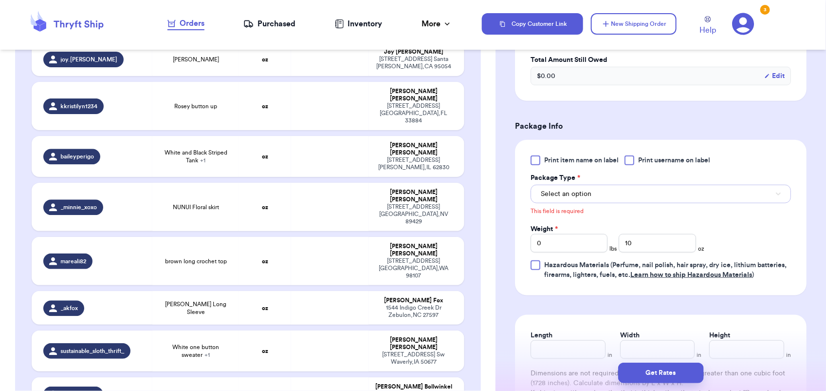
click at [602, 193] on button "Select an option" at bounding box center [661, 194] width 261 height 19
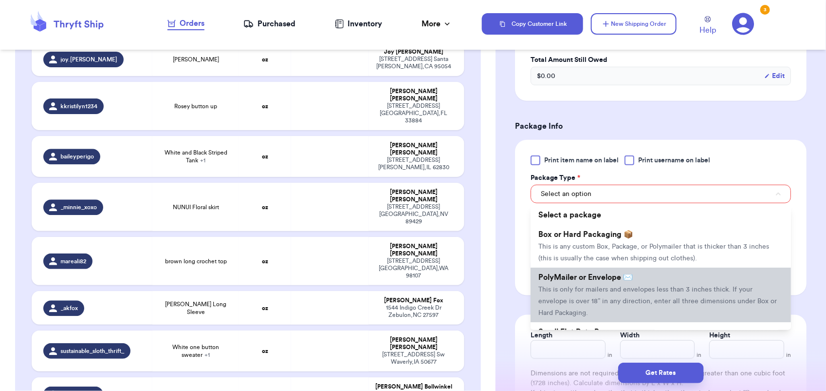
click at [582, 295] on li "PolyMailer or Envelope ✉️ This is only for mailers and envelopes less than 3 in…" at bounding box center [661, 294] width 261 height 55
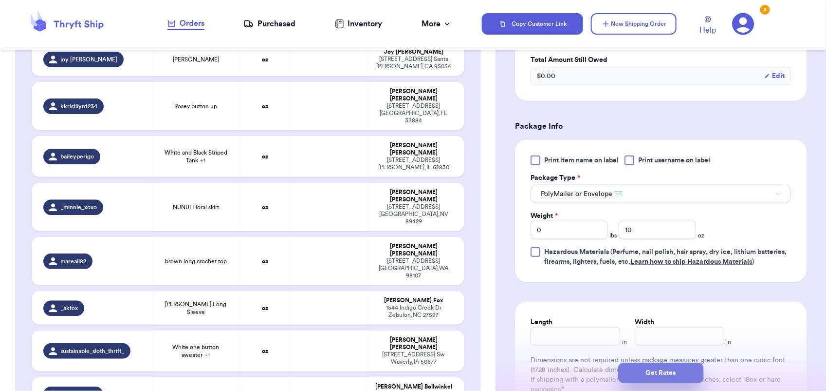
click at [664, 370] on button "Get Rates" at bounding box center [662, 372] width 86 height 20
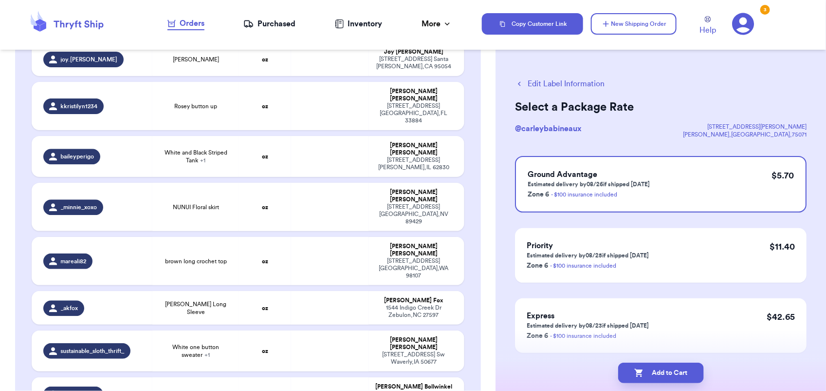
click at [664, 370] on button "Add to Cart" at bounding box center [662, 372] width 86 height 20
checkbox input "true"
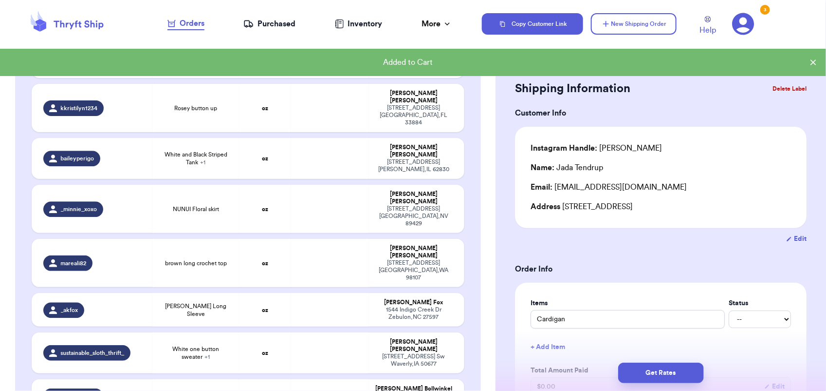
scroll to position [1018, 0]
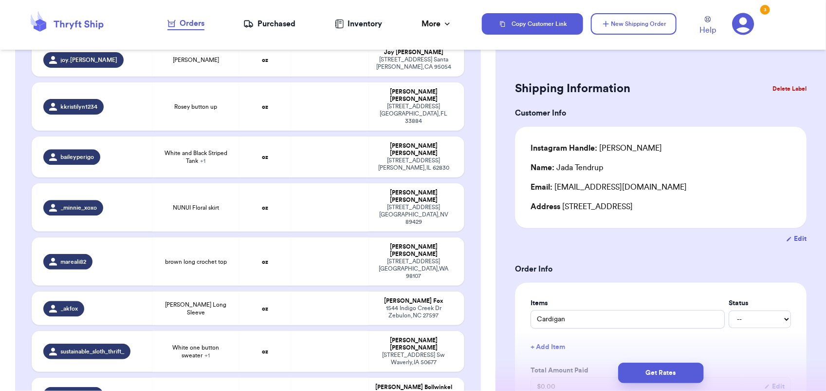
click at [318, 377] on td at bounding box center [330, 394] width 78 height 34
type input "Black shoes"
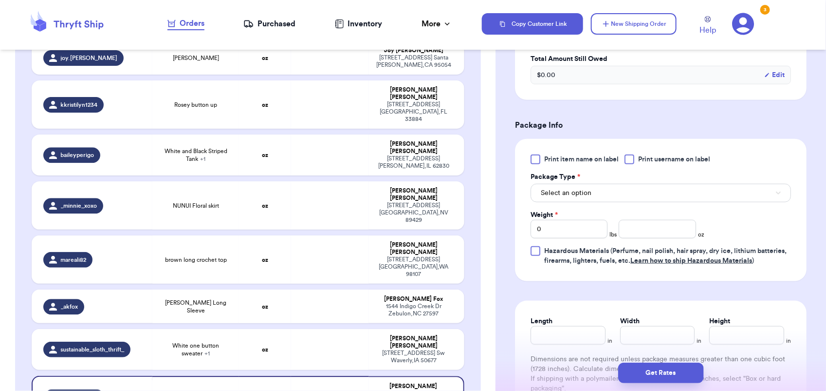
scroll to position [350, 0]
click at [582, 186] on button "Select an option" at bounding box center [661, 192] width 261 height 19
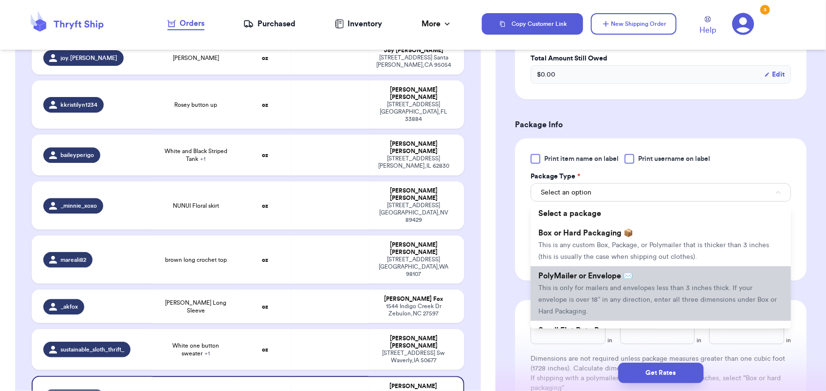
click at [587, 295] on li "PolyMailer or Envelope ✉️ This is only for mailers and envelopes less than 3 in…" at bounding box center [661, 293] width 261 height 55
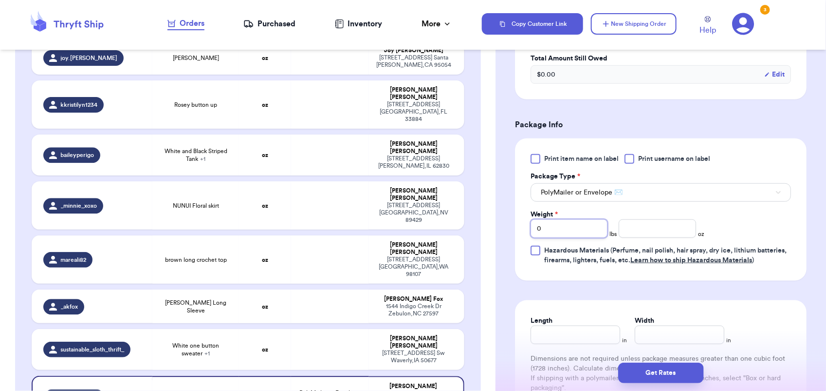
click at [552, 227] on input "0" at bounding box center [569, 228] width 77 height 19
type input "1"
type input "2"
click at [669, 373] on button "Get Rates" at bounding box center [662, 372] width 86 height 20
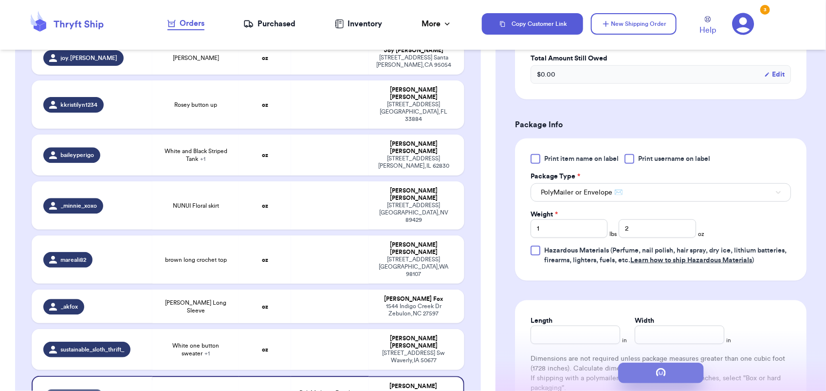
scroll to position [0, 0]
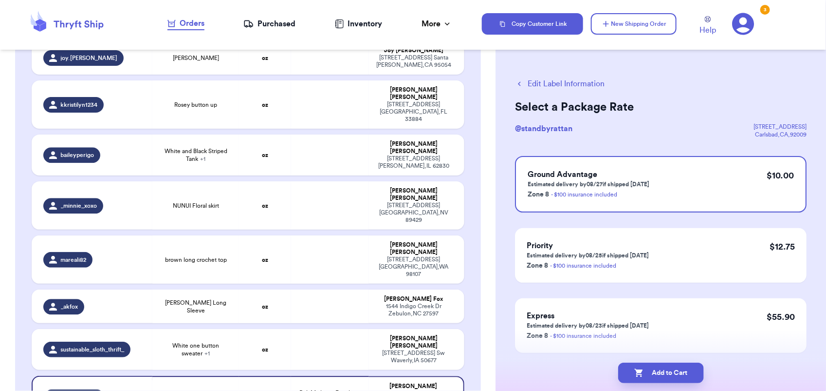
click at [669, 373] on button "Add to Cart" at bounding box center [662, 372] width 86 height 20
checkbox input "true"
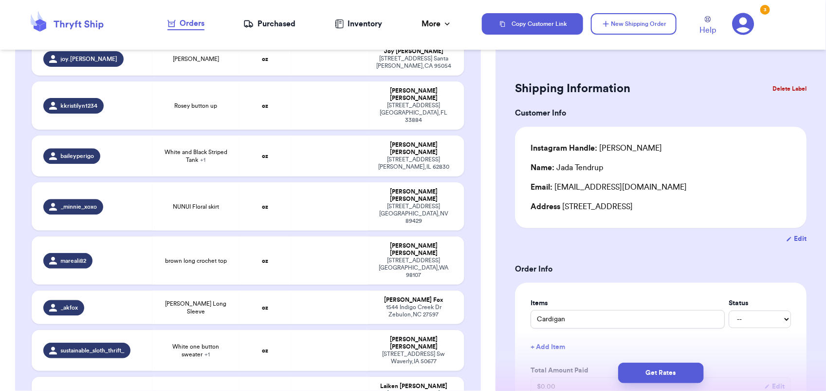
scroll to position [723, 0]
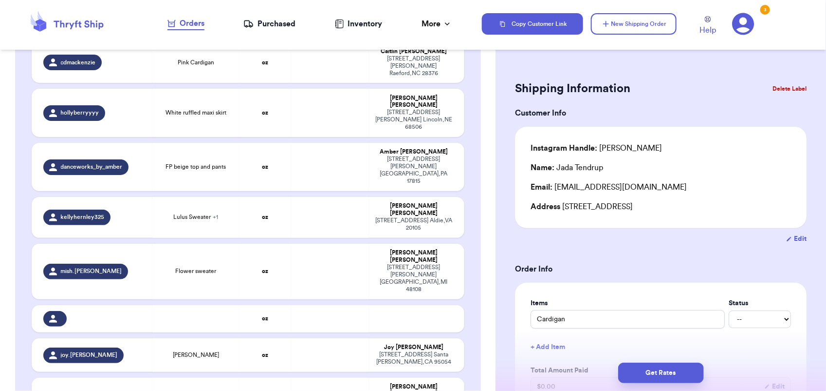
type input "Rosey button up"
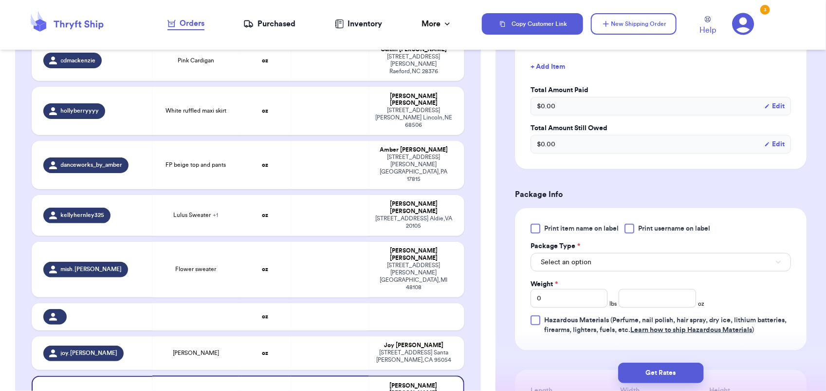
scroll to position [327, 0]
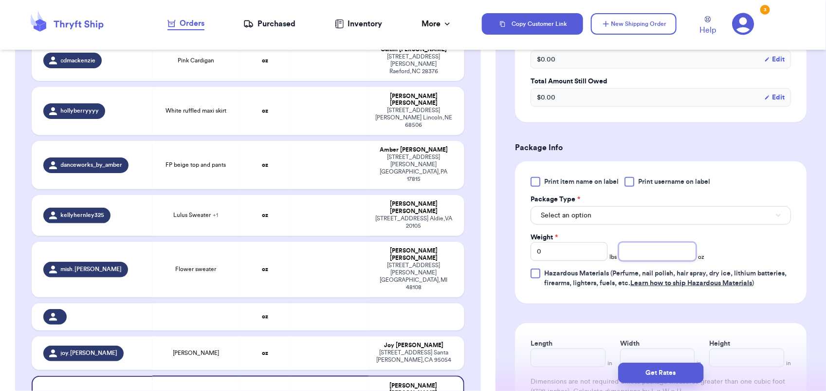
click at [630, 251] on input "number" at bounding box center [657, 251] width 77 height 19
type input "15"
click at [580, 211] on span "Select an option" at bounding box center [566, 215] width 51 height 10
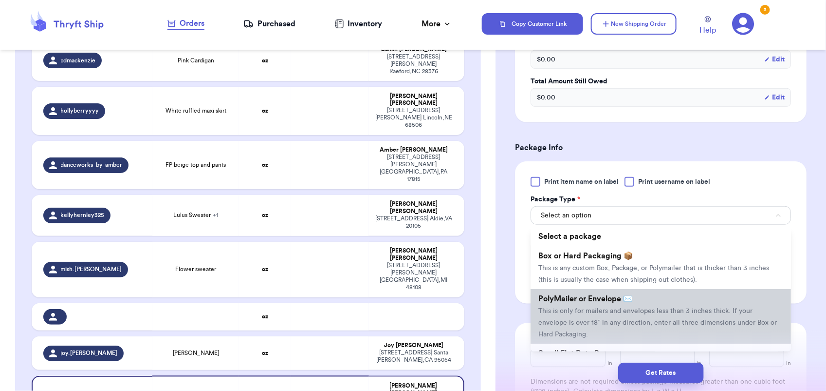
click at [593, 312] on span "This is only for mailers and envelopes less than 3 inches thick. If your envelo…" at bounding box center [658, 322] width 239 height 30
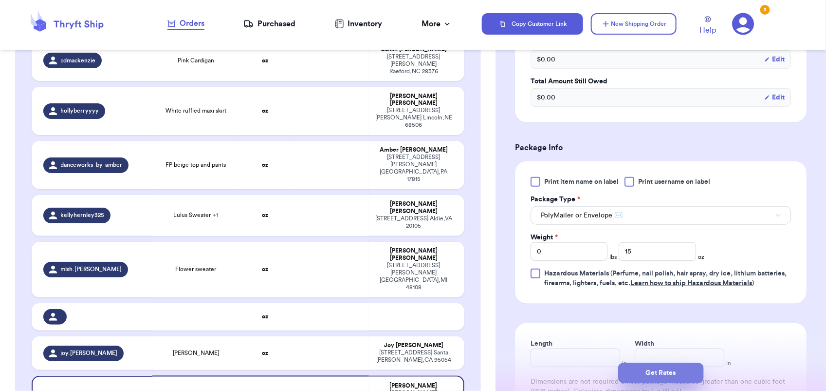
click at [645, 369] on button "Get Rates" at bounding box center [662, 372] width 86 height 20
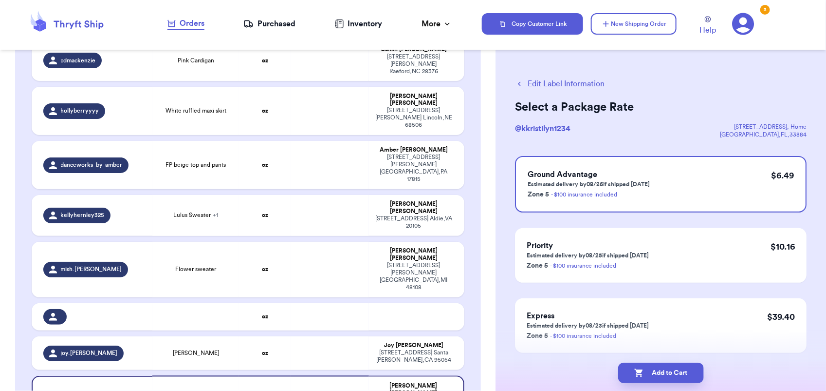
click at [645, 369] on button "Add to Cart" at bounding box center [662, 372] width 86 height 20
checkbox input "true"
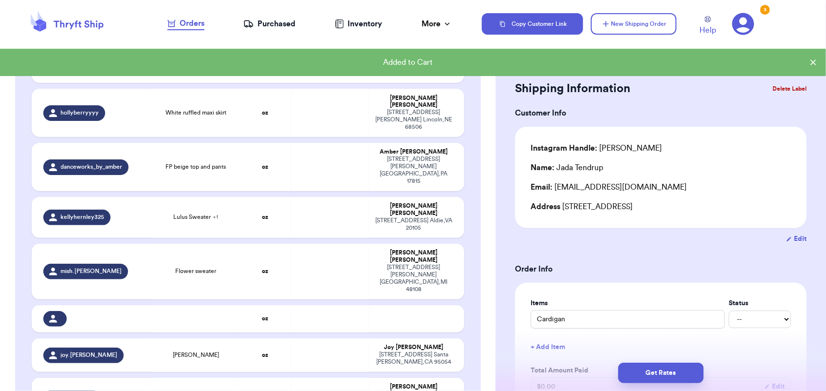
scroll to position [724, 0]
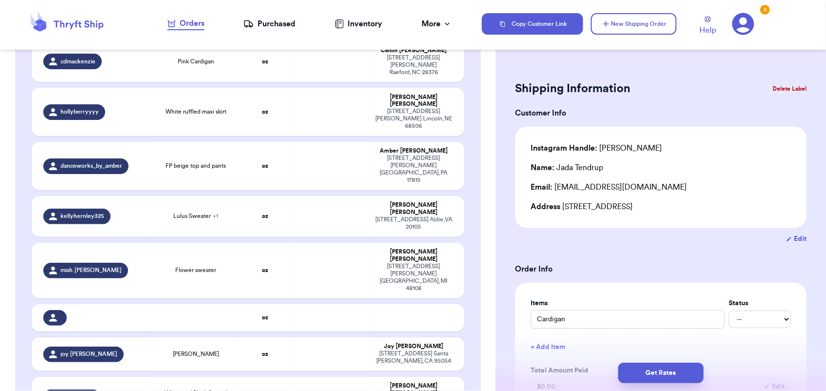
type input "White one button sweater"
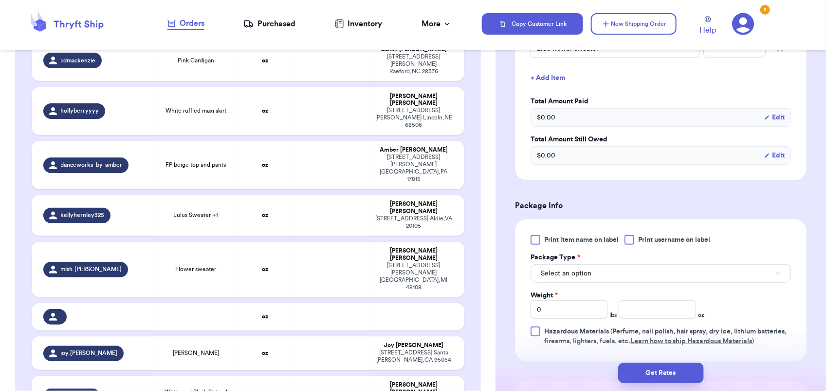
scroll to position [302, 0]
click at [574, 273] on span "Select an option" at bounding box center [566, 272] width 51 height 10
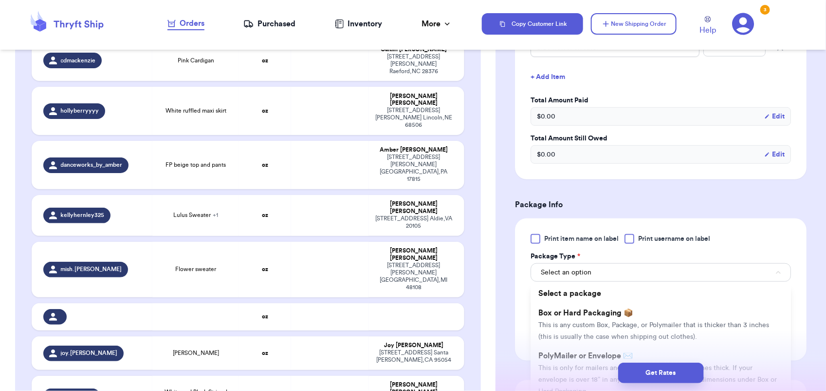
click at [584, 357] on div "Get Rates" at bounding box center [661, 373] width 331 height 36
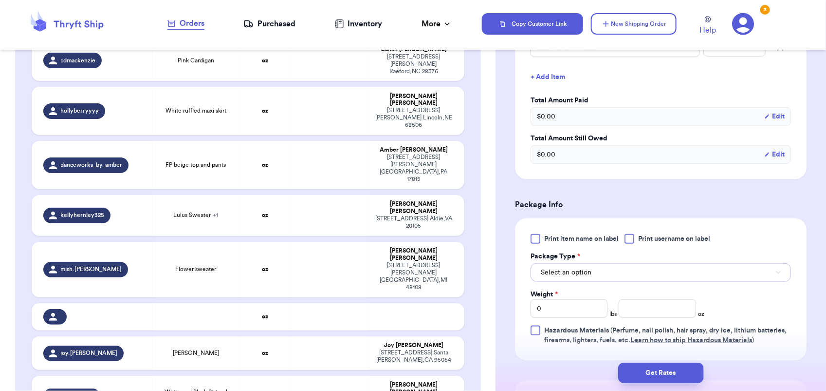
click at [582, 269] on span "Select an option" at bounding box center [566, 272] width 51 height 10
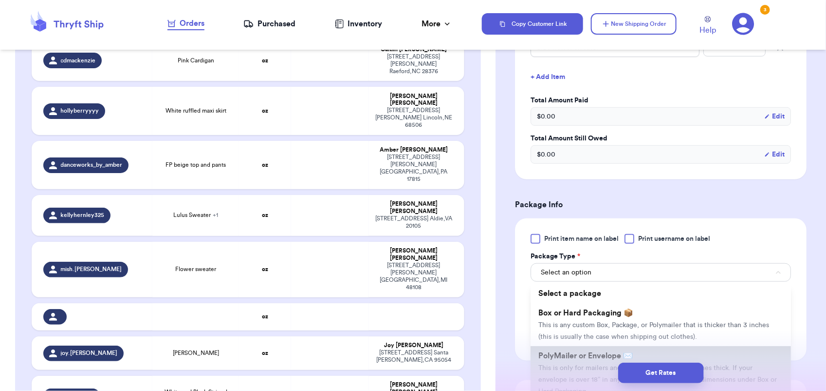
click at [592, 354] on span "PolyMailer or Envelope ✉️" at bounding box center [586, 356] width 94 height 8
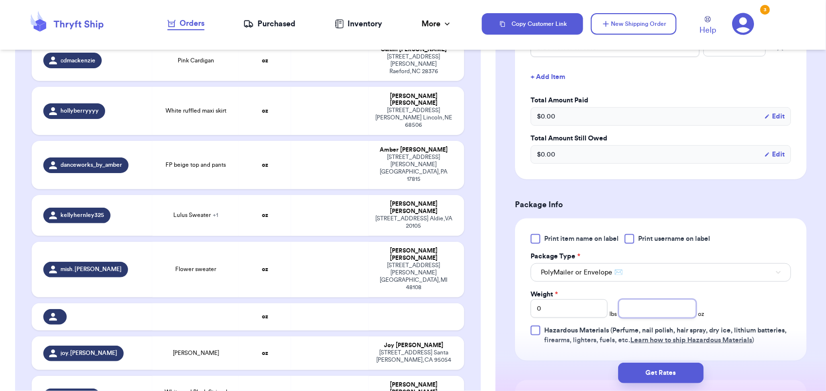
click at [632, 310] on input "number" at bounding box center [657, 308] width 77 height 19
type input "15"
click at [678, 370] on button "Get Rates" at bounding box center [662, 372] width 86 height 20
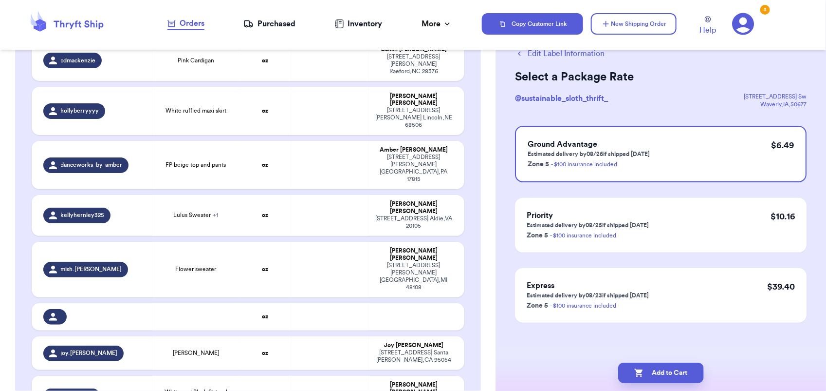
scroll to position [0, 0]
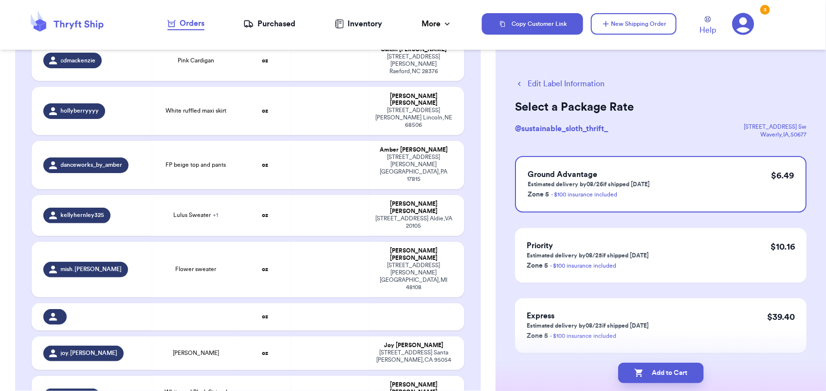
click at [678, 370] on button "Add to Cart" at bounding box center [662, 372] width 86 height 20
checkbox input "true"
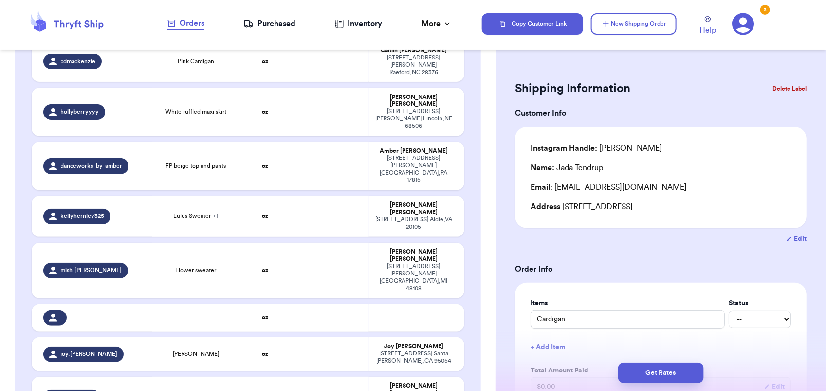
type input "[PERSON_NAME] Long Sleeve"
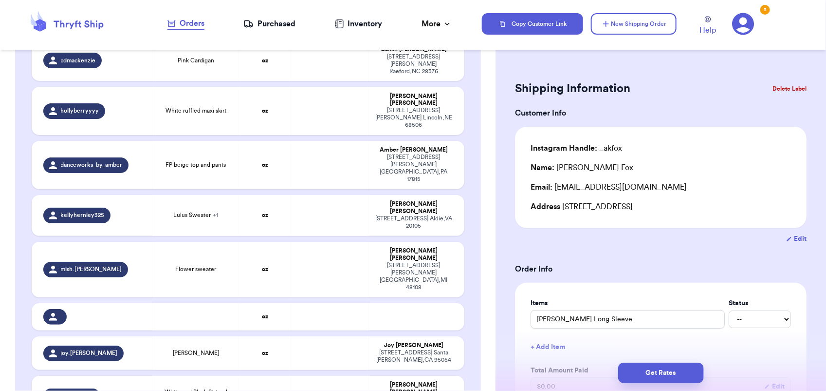
scroll to position [312, 0]
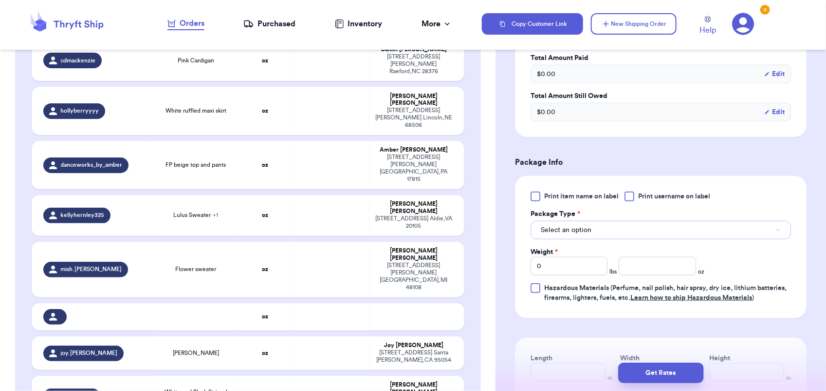
click at [586, 223] on button "Select an option" at bounding box center [661, 230] width 261 height 19
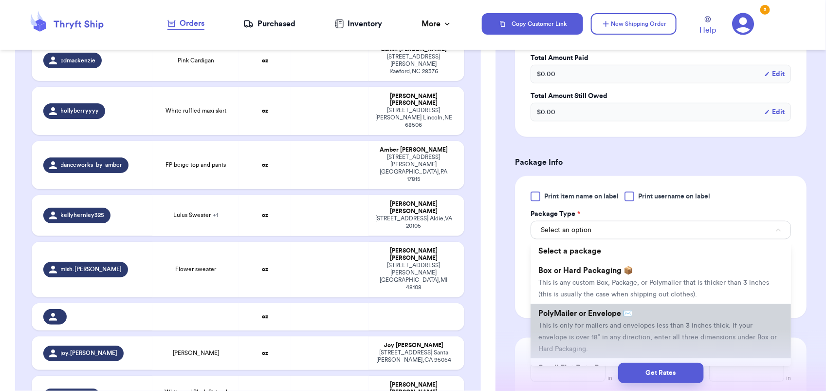
click at [581, 308] on li "PolyMailer or Envelope ✉️ This is only for mailers and envelopes less than 3 in…" at bounding box center [661, 330] width 261 height 55
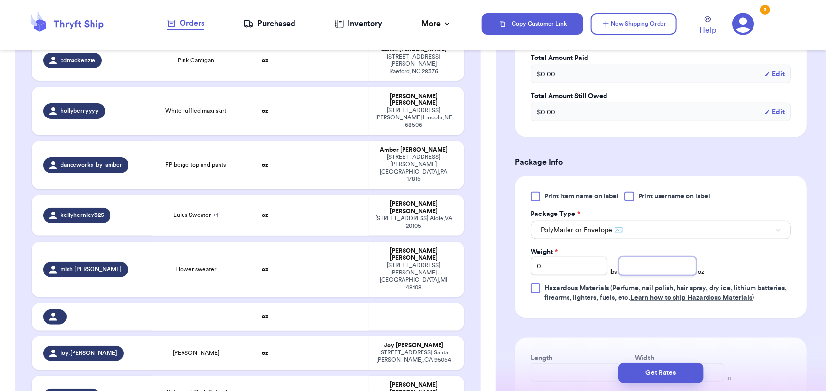
click at [645, 263] on input "number" at bounding box center [657, 266] width 77 height 19
type input "8"
click at [662, 368] on button "Get Rates" at bounding box center [662, 372] width 86 height 20
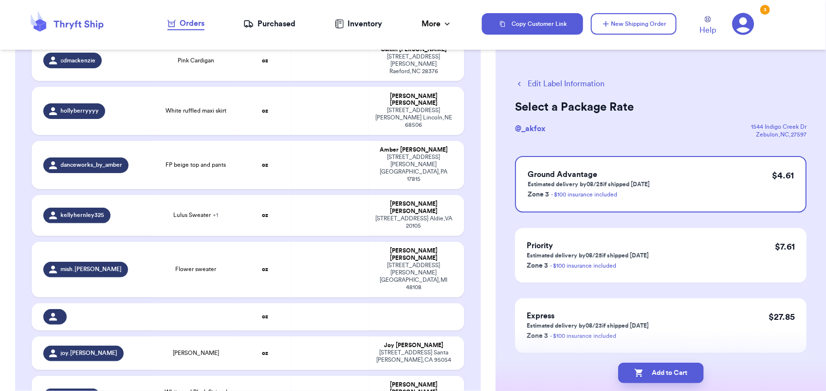
click at [662, 368] on button "Add to Cart" at bounding box center [662, 372] width 86 height 20
checkbox input "true"
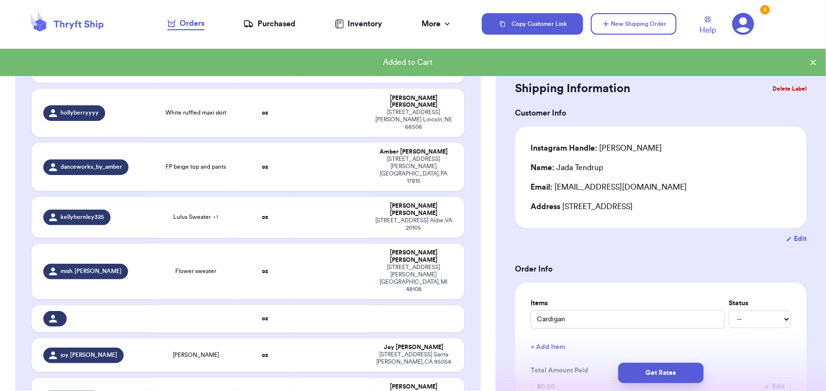
scroll to position [724, 0]
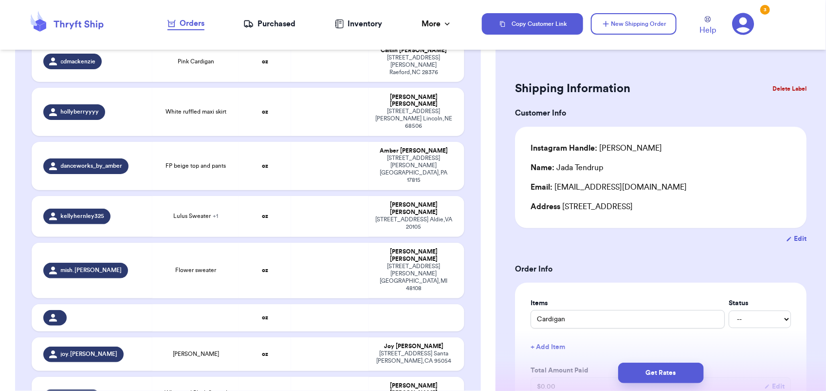
type input "Blouse"
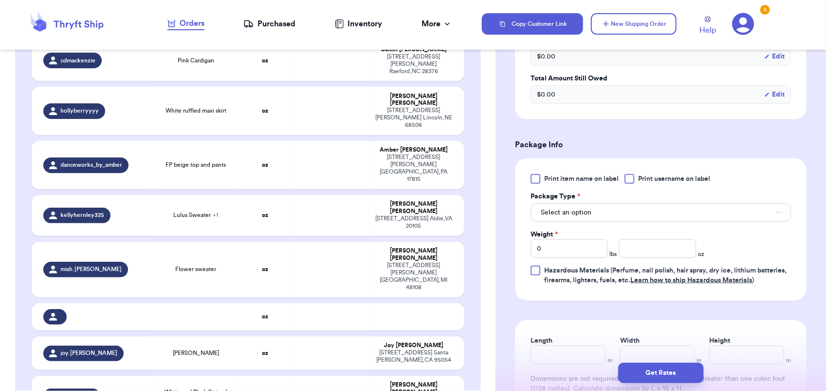
scroll to position [331, 0]
click at [596, 214] on button "Select an option" at bounding box center [661, 211] width 261 height 19
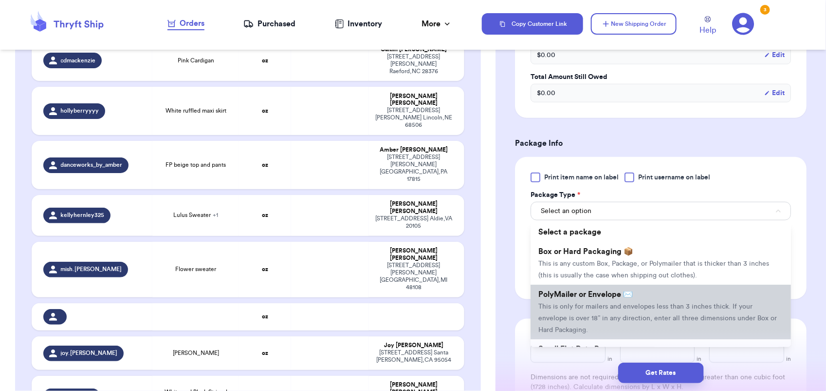
click at [588, 305] on span "This is only for mailers and envelopes less than 3 inches thick. If your envelo…" at bounding box center [658, 318] width 239 height 30
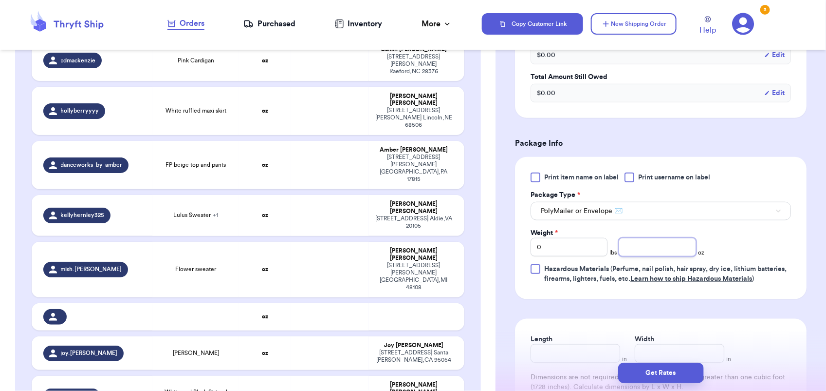
click at [636, 246] on input "number" at bounding box center [657, 247] width 77 height 19
type input "6"
click at [658, 376] on button "Get Rates" at bounding box center [662, 372] width 86 height 20
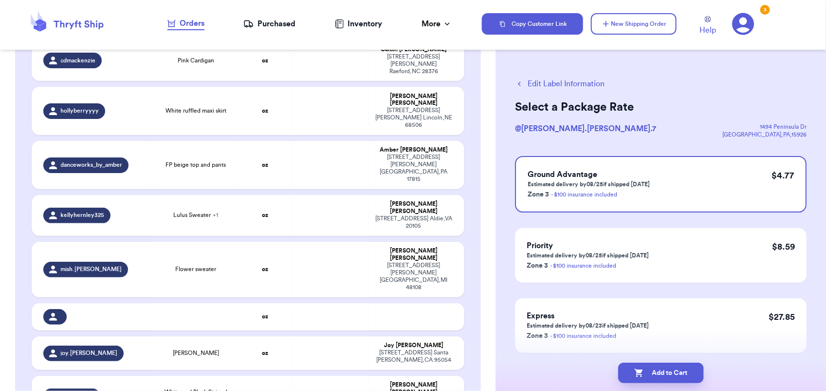
click at [658, 376] on button "Add to Cart" at bounding box center [662, 372] width 86 height 20
checkbox input "true"
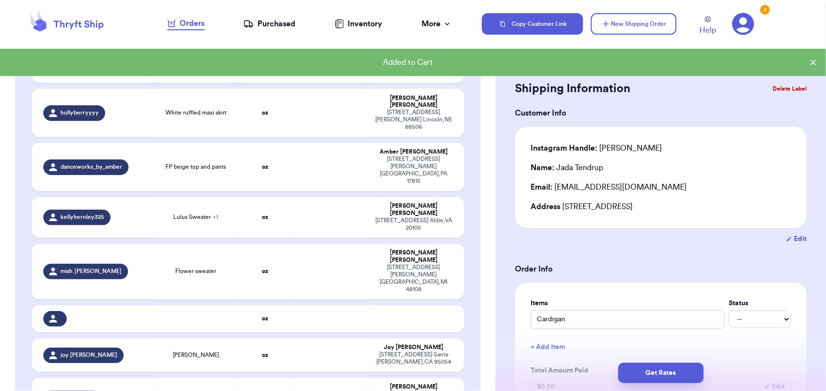
scroll to position [724, 0]
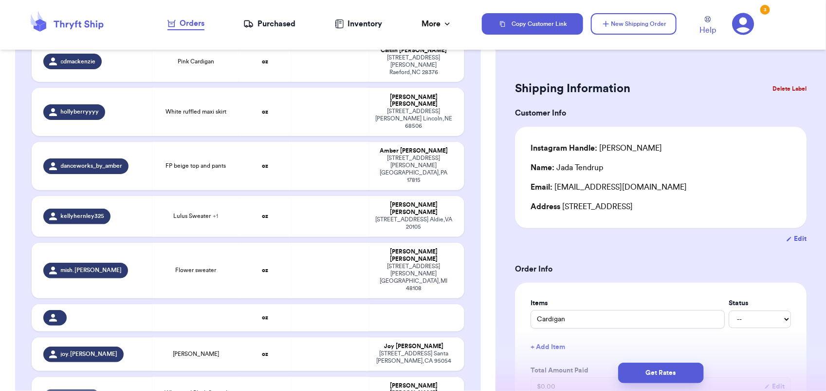
type input "brown long crochet top"
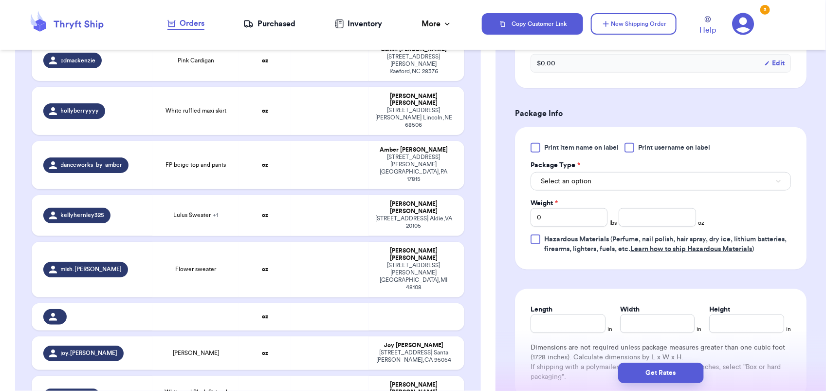
scroll to position [384, 0]
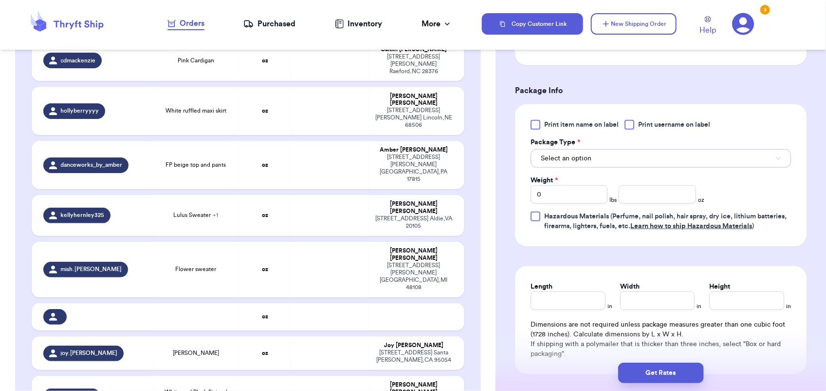
click at [599, 153] on button "Select an option" at bounding box center [661, 158] width 261 height 19
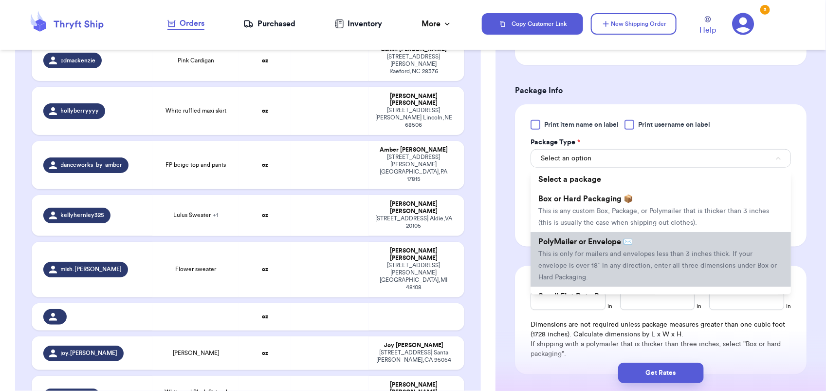
click at [612, 250] on span "This is only for mailers and envelopes less than 3 inches thick. If your envelo…" at bounding box center [658, 265] width 239 height 30
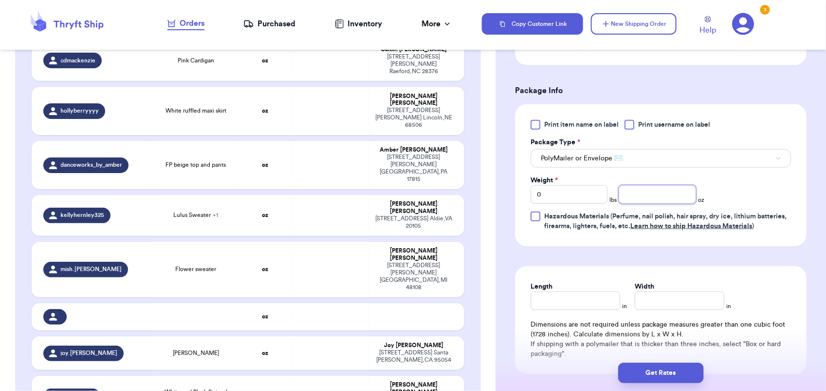
click at [646, 193] on input "number" at bounding box center [657, 194] width 77 height 19
type input "7"
click at [654, 367] on button "Get Rates" at bounding box center [662, 372] width 86 height 20
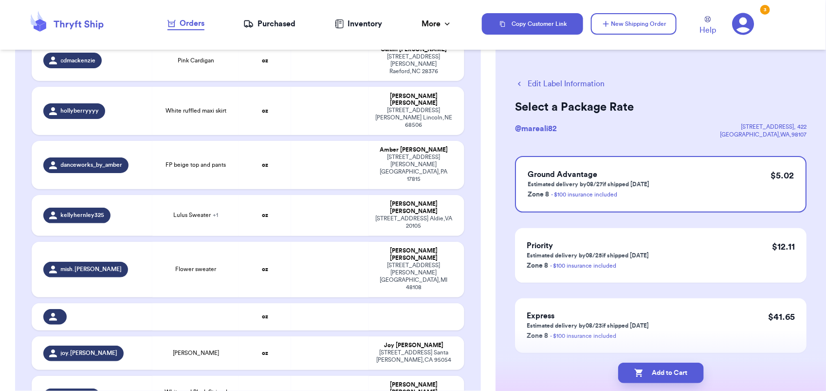
click at [654, 367] on button "Add to Cart" at bounding box center [662, 372] width 86 height 20
checkbox input "true"
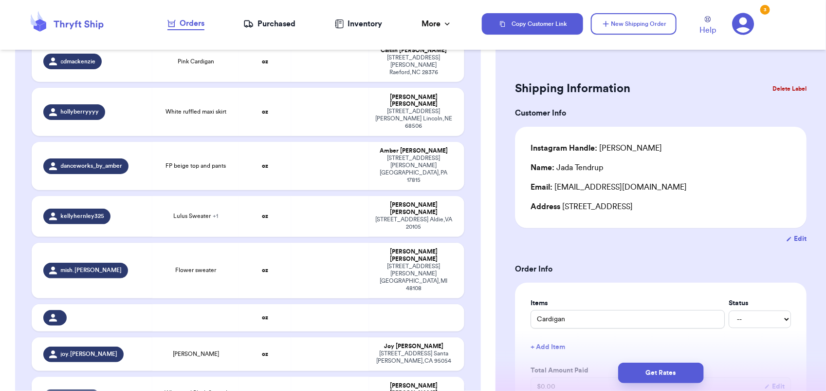
click at [306, 376] on td at bounding box center [330, 396] width 78 height 41
type input "White and Black Striped Tank"
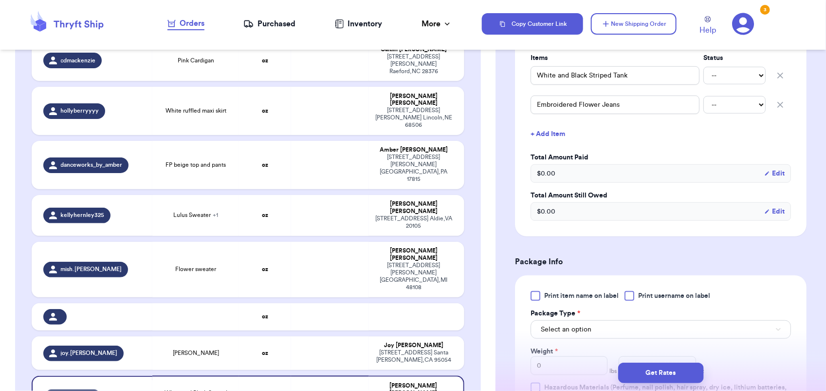
scroll to position [288, 0]
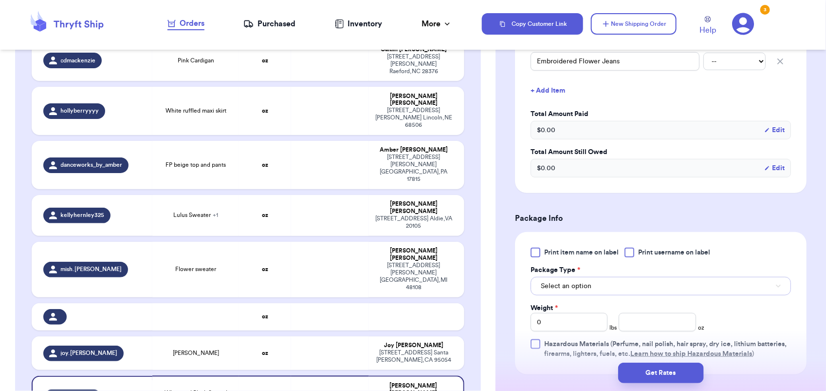
click at [577, 286] on span "Select an option" at bounding box center [566, 286] width 51 height 10
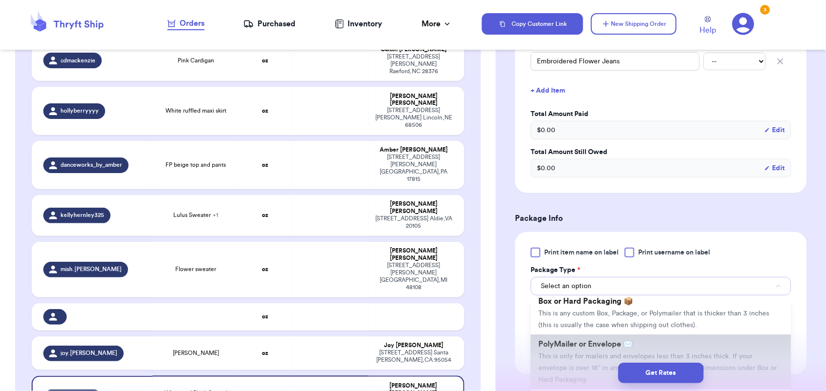
scroll to position [25, 0]
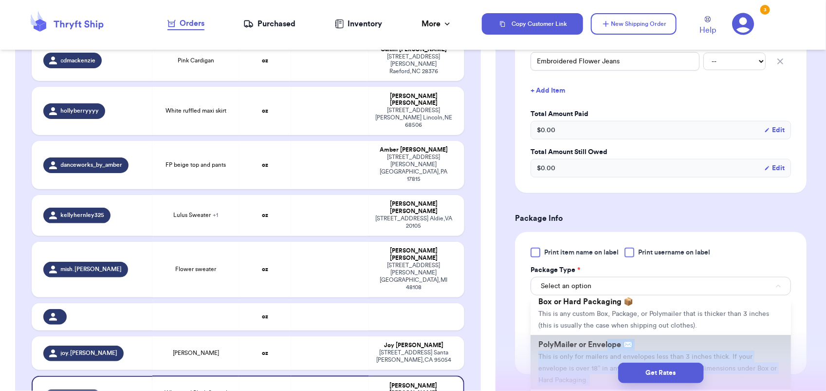
drag, startPoint x: 592, startPoint y: 356, endPoint x: 610, endPoint y: 343, distance: 22.0
click at [610, 343] on div "Shipping Information Delete Label Customer Info Instagram Handle: baileyperigo …" at bounding box center [661, 195] width 331 height 850
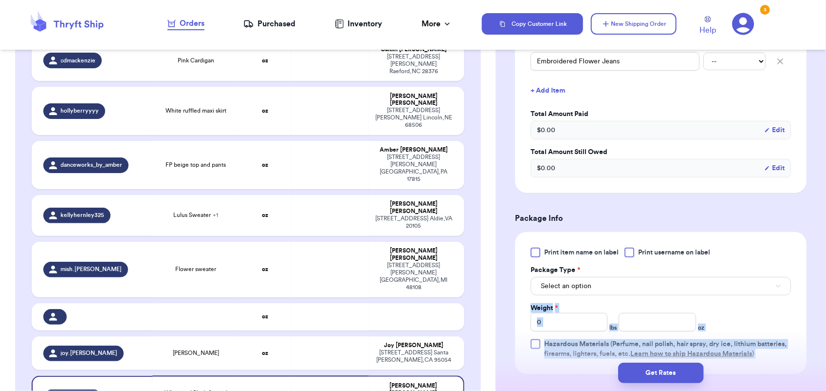
click at [610, 343] on span "Hazardous Materials (Perfume, nail polish, hair spray, dry ice, lithium batteri…" at bounding box center [666, 348] width 243 height 17
click at [0, 0] on input "Hazardous Materials (Perfume, nail polish, hair spray, dry ice, lithium batteri…" at bounding box center [0, 0] width 0 height 0
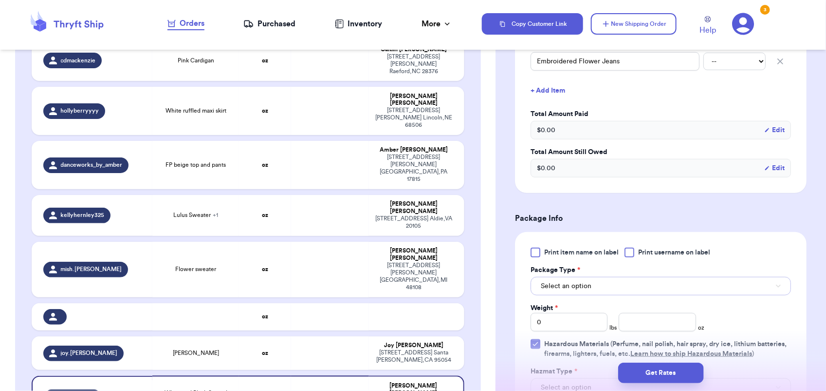
click at [586, 281] on span "Select an option" at bounding box center [566, 286] width 51 height 10
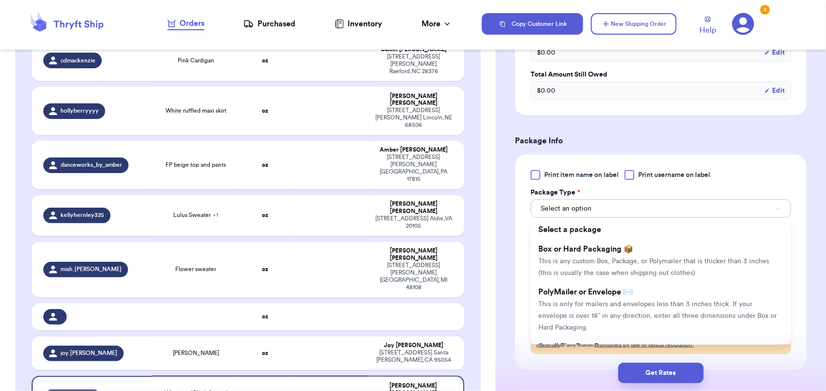
scroll to position [366, 0]
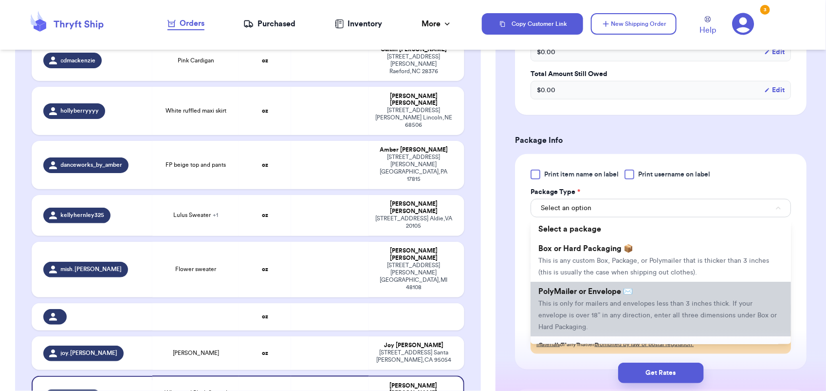
click at [607, 318] on span "This is only for mailers and envelopes less than 3 inches thick. If your envelo…" at bounding box center [658, 315] width 239 height 30
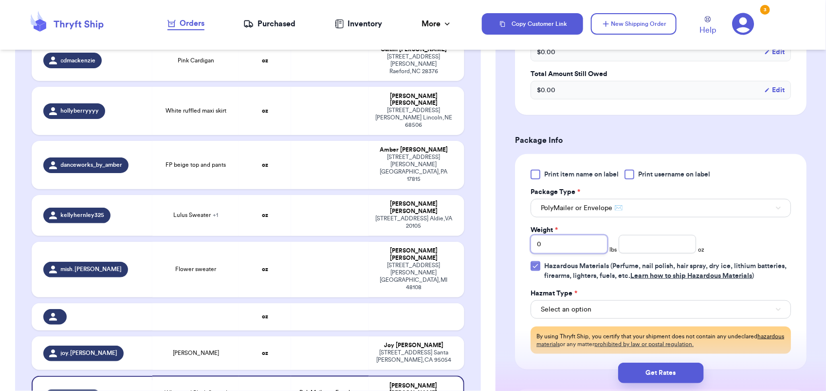
click at [572, 246] on input "0" at bounding box center [569, 244] width 77 height 19
type input "1"
type input "12"
click at [658, 375] on button "Get Rates" at bounding box center [662, 372] width 86 height 20
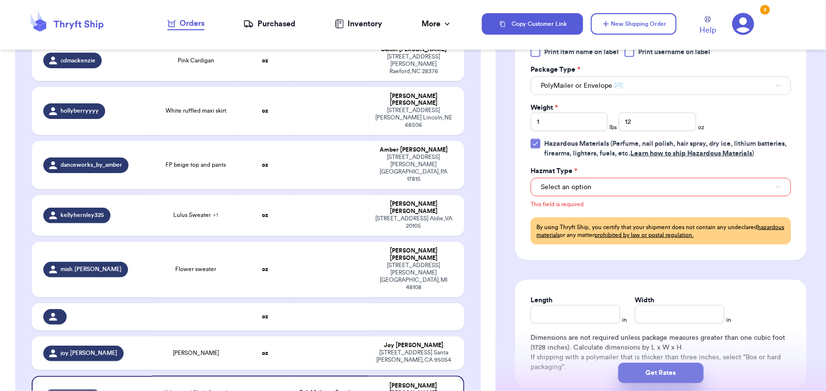
scroll to position [491, 0]
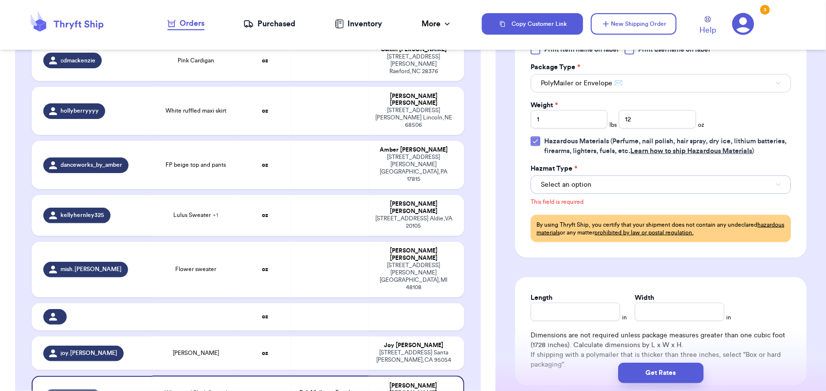
click at [600, 194] on button "Select an option" at bounding box center [661, 184] width 261 height 19
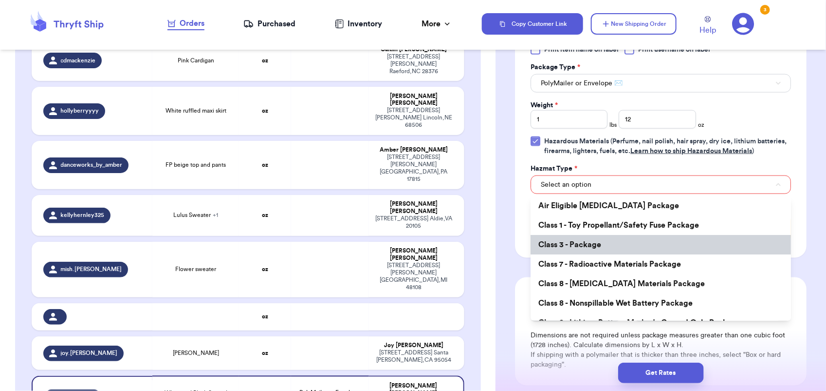
click at [592, 248] on span "Class 3 - Package" at bounding box center [570, 245] width 63 height 8
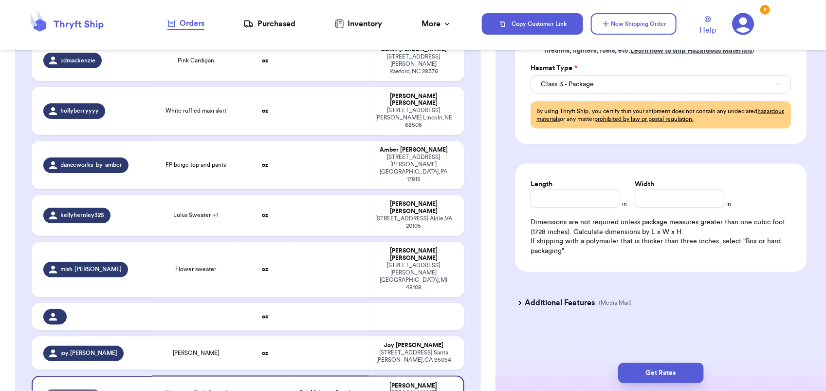
scroll to position [602, 0]
click at [651, 374] on button "Get Rates" at bounding box center [662, 372] width 86 height 20
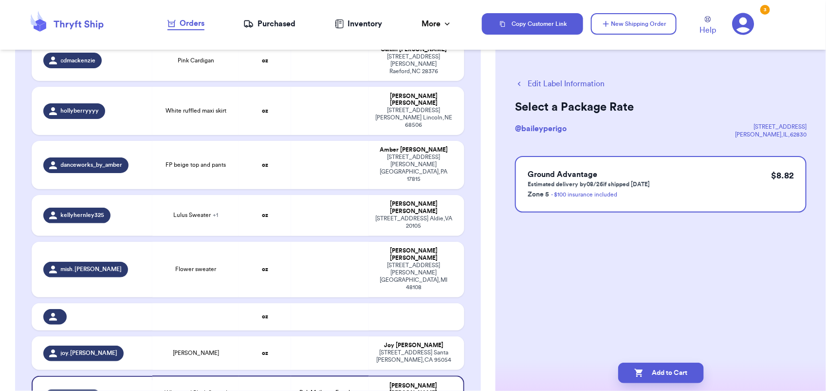
click at [651, 374] on button "Add to Cart" at bounding box center [662, 372] width 86 height 20
checkbox input "true"
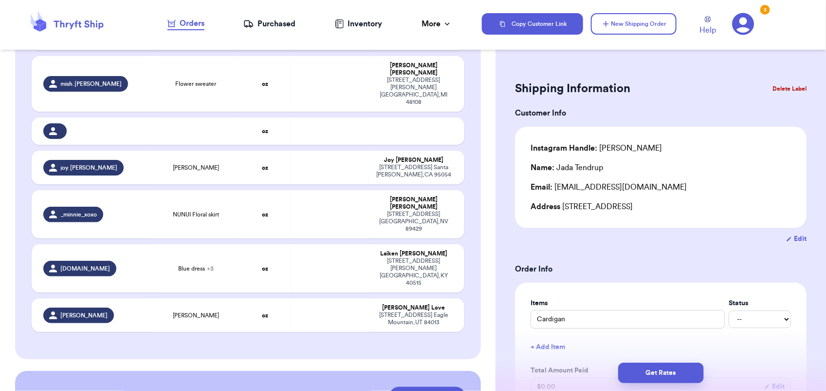
scroll to position [911, 0]
click at [427, 386] on button "Checkout ( 19 )" at bounding box center [428, 395] width 76 height 19
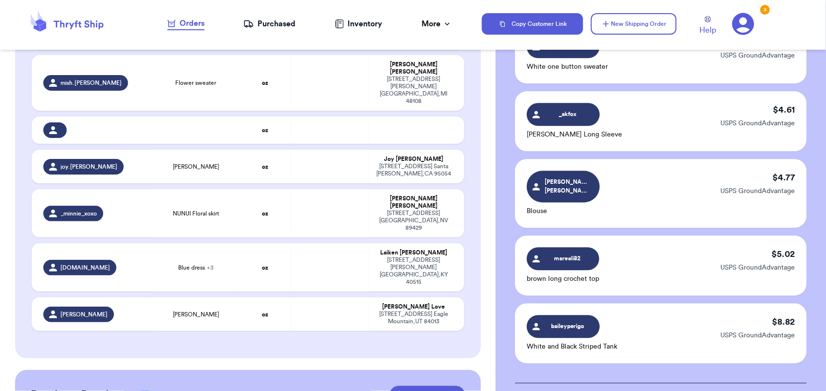
scroll to position [1252, 0]
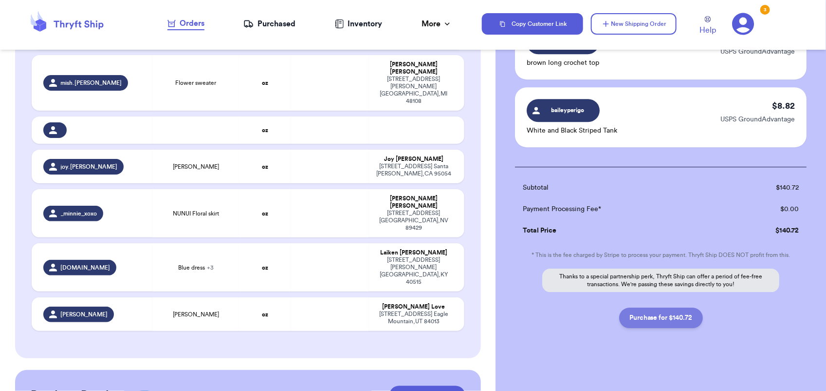
click at [679, 307] on button "Purchase for $140.72" at bounding box center [662, 317] width 84 height 20
checkbox input "false"
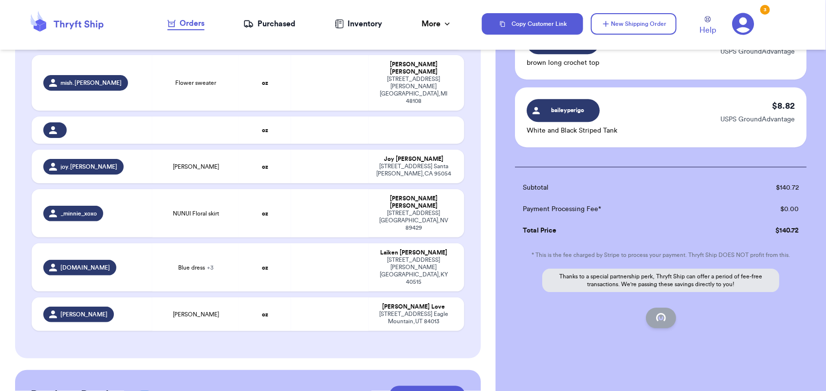
checkbox input "false"
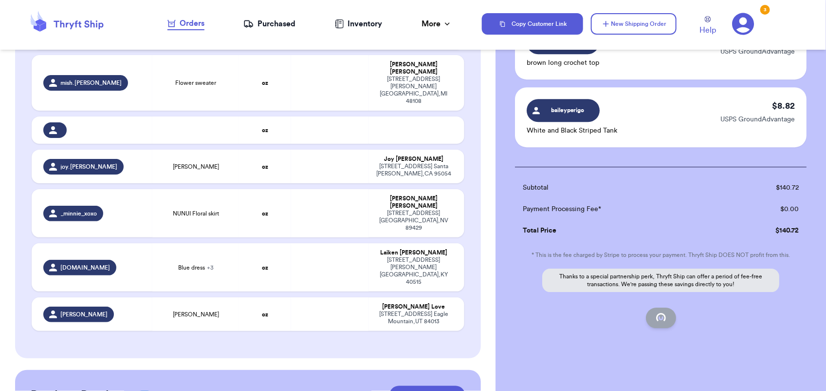
checkbox input "false"
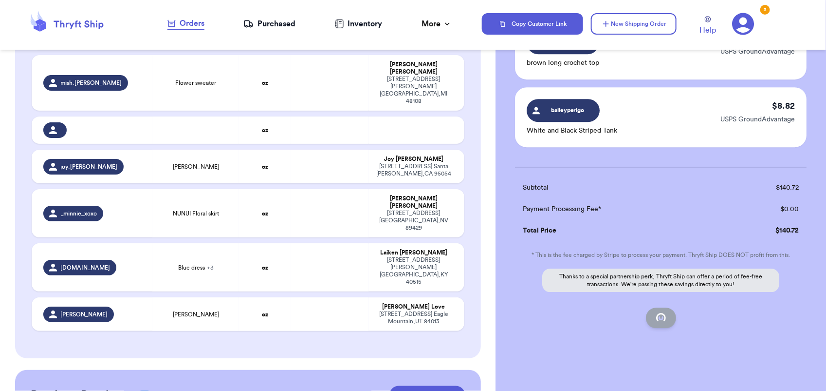
checkbox input "false"
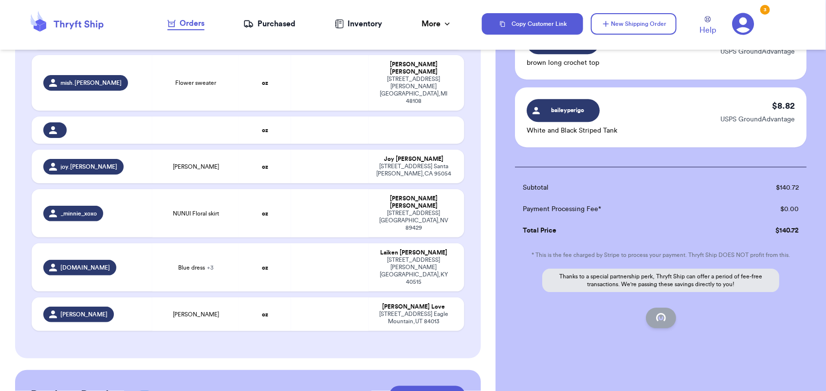
checkbox input "false"
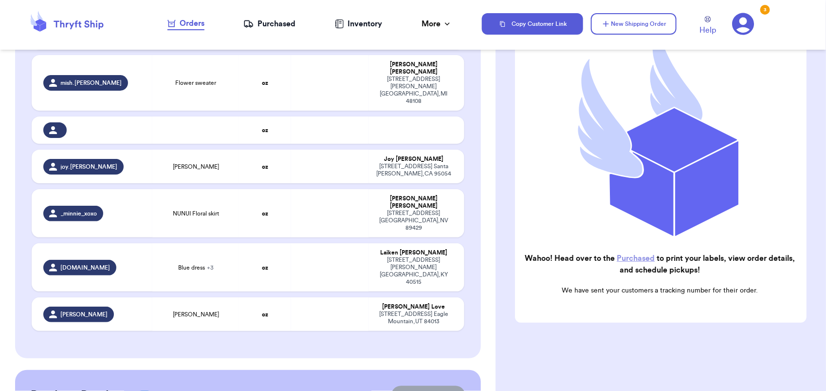
scroll to position [117, 0]
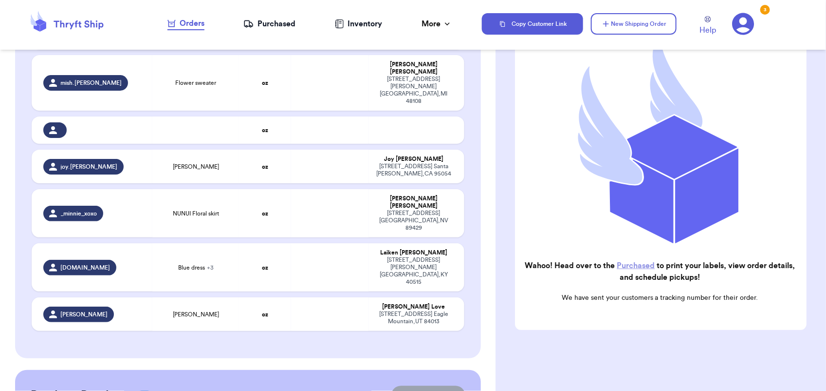
checkbox input "true"
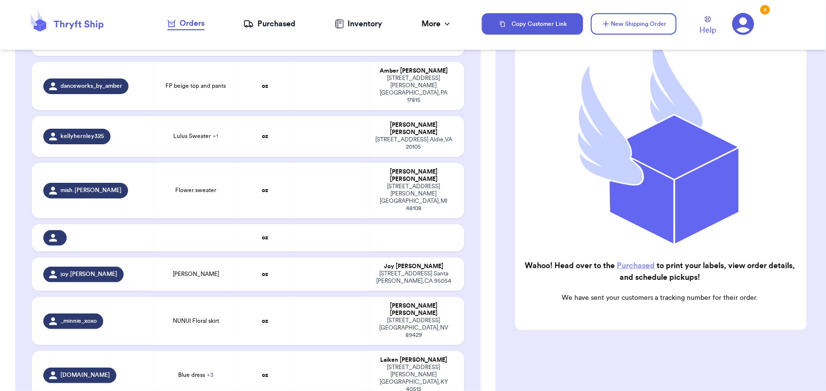
click at [652, 262] on link "Purchased" at bounding box center [636, 266] width 38 height 8
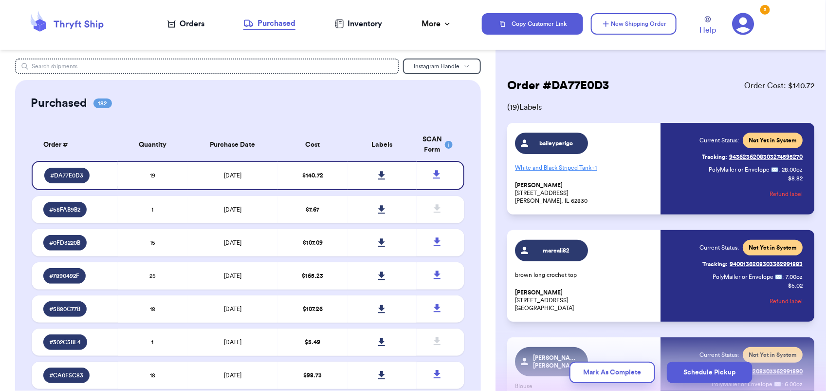
click at [746, 33] on icon at bounding box center [744, 24] width 22 height 22
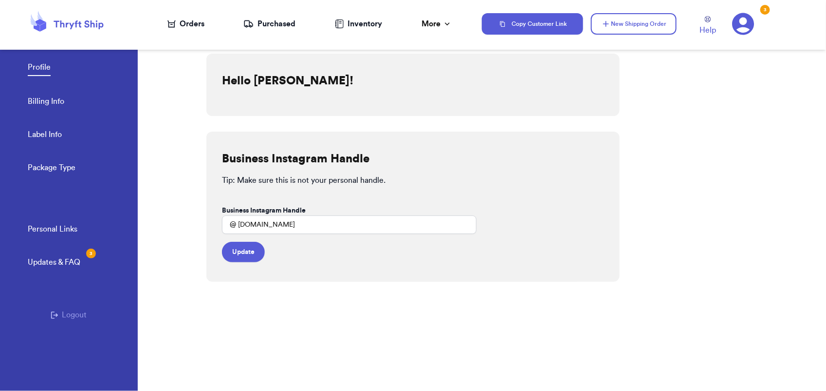
click at [54, 134] on link "Label Info" at bounding box center [45, 136] width 34 height 14
select select "VA"
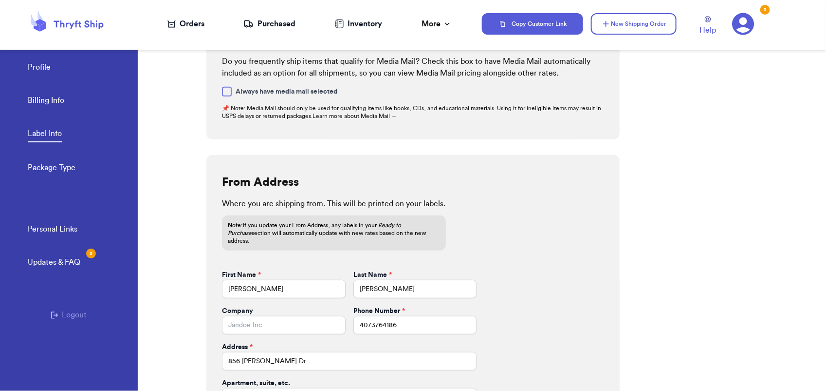
scroll to position [381, 0]
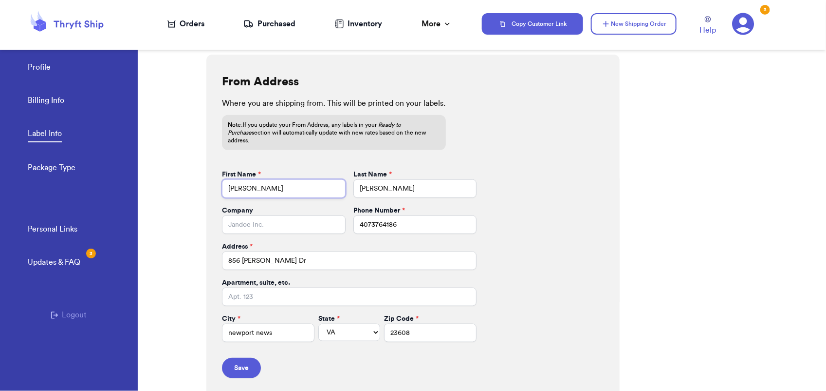
click at [258, 180] on input "[PERSON_NAME]" at bounding box center [283, 188] width 123 height 19
type input "J"
type input "k"
type input "[PERSON_NAME]"
click at [383, 179] on input "Bodin" at bounding box center [415, 188] width 123 height 19
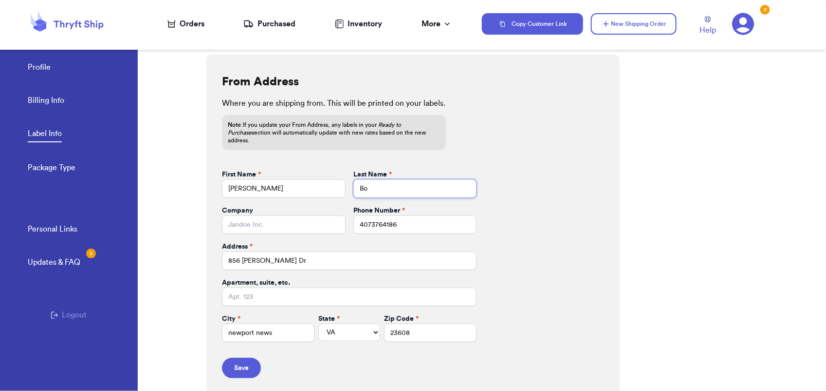
type input "B"
type input "Hill"
click at [352, 251] on input "856 Costigan Dr" at bounding box center [349, 260] width 255 height 19
type input "8"
type input "2308 Houma Blvd"
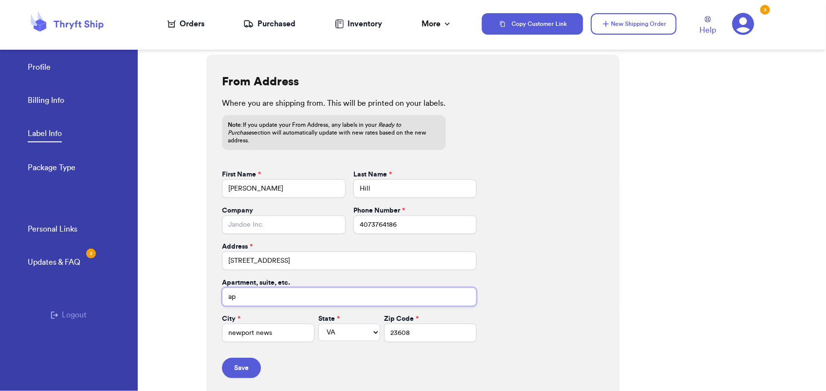
type input "apt 814"
type input "e"
type input "METAIRIE"
select select "LA"
click at [347, 324] on select "AL AK AZ AR CA CO CT DE DC FL GA HI ID IL IN IA KS KY LA ME MD MA MI MN MS MO M…" at bounding box center [350, 332] width 62 height 18
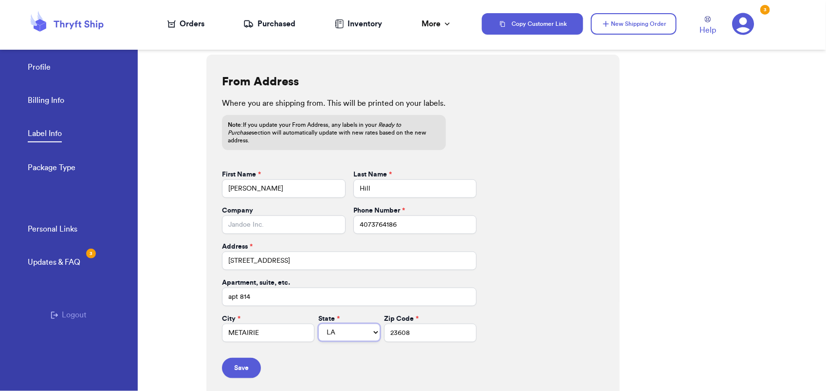
click at [347, 324] on select "AL AK AZ AR CA CO CT DE DC FL GA HI ID IL IN IA KS KY LA ME MD MA MI MN MS MO M…" at bounding box center [350, 332] width 62 height 18
click at [408, 323] on input "23608" at bounding box center [430, 332] width 93 height 19
type input "2"
type input "70001"
click at [244, 365] on button "Save" at bounding box center [241, 367] width 39 height 20
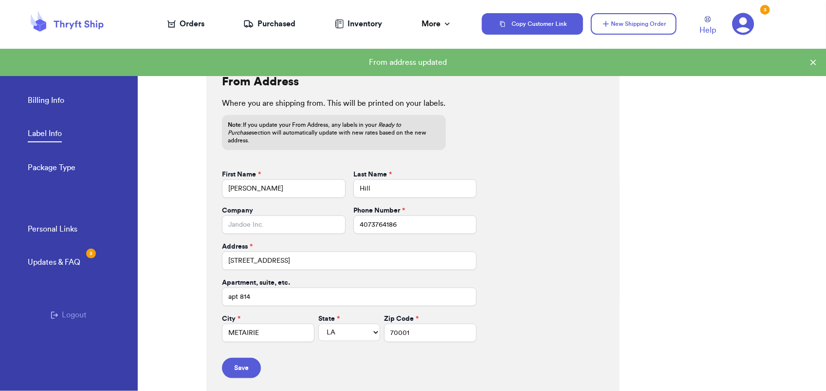
click at [743, 27] on icon at bounding box center [744, 24] width 22 height 22
